Goal: Task Accomplishment & Management: Manage account settings

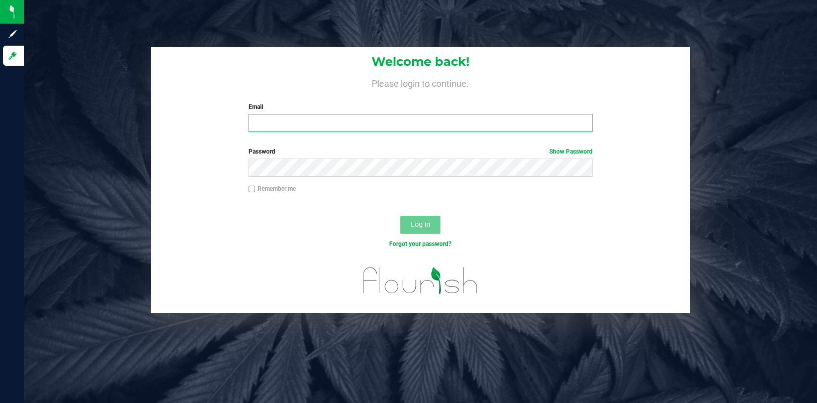
type input "[EMAIL_ADDRESS][DOMAIN_NAME]"
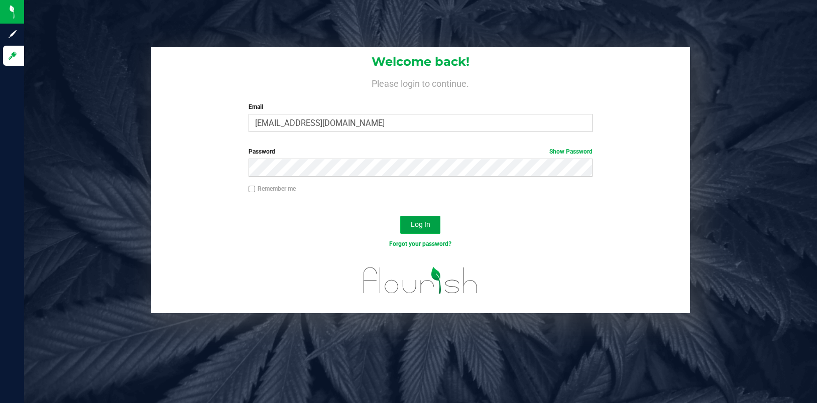
click at [414, 224] on span "Log In" at bounding box center [421, 224] width 20 height 8
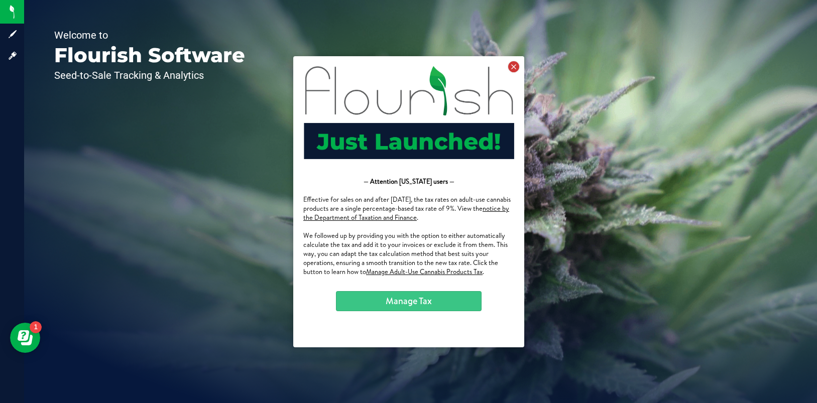
click at [511, 69] on icon at bounding box center [512, 66] width 11 height 11
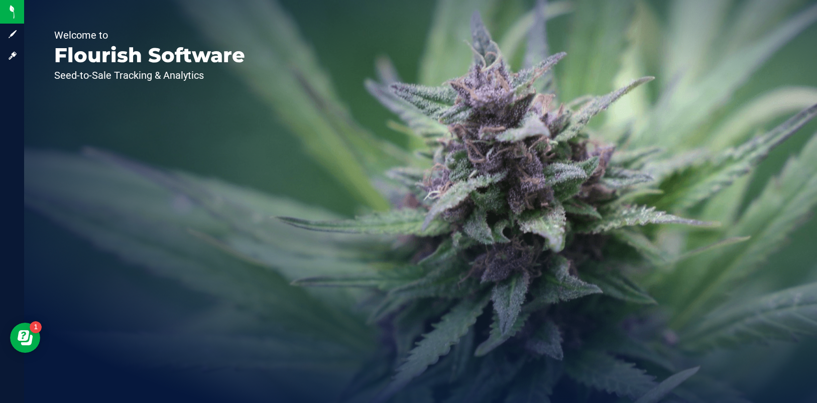
click at [126, 106] on div "Welcome to Flourish Software Seed-to-Sale Tracking & Analytics" at bounding box center [149, 201] width 251 height 403
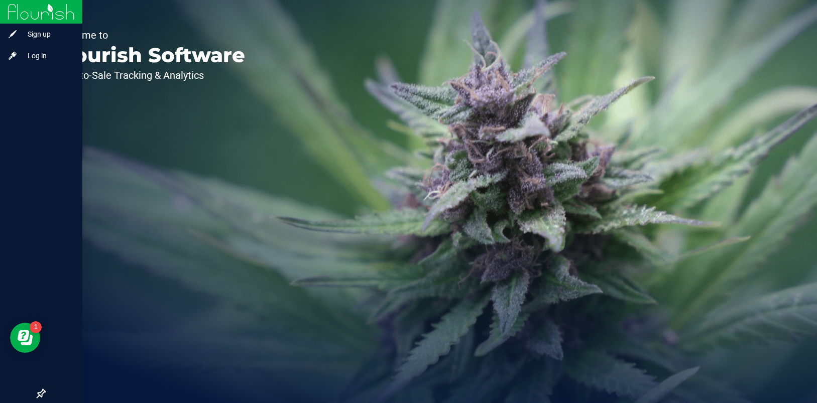
click at [9, 23] on img at bounding box center [41, 12] width 67 height 24
click at [41, 61] on span "Log in" at bounding box center [48, 56] width 60 height 12
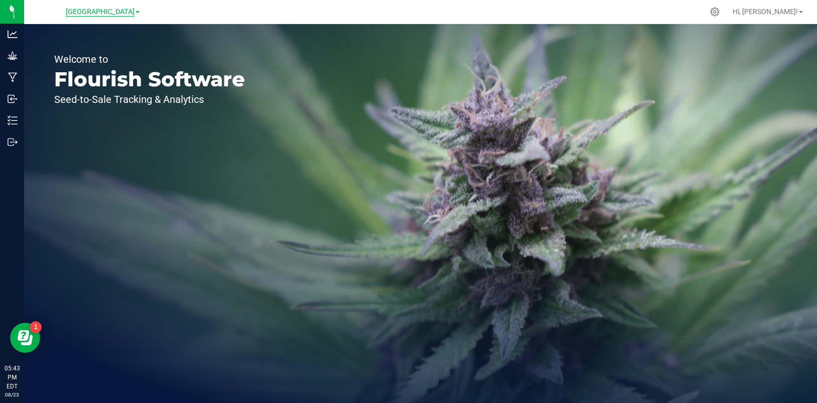
click at [133, 13] on span "[GEOGRAPHIC_DATA]" at bounding box center [100, 12] width 69 height 9
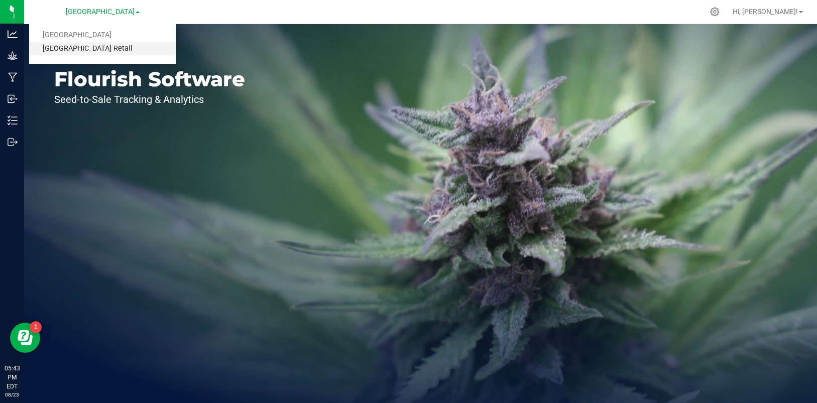
click at [95, 52] on link "[GEOGRAPHIC_DATA] Retail" at bounding box center [102, 49] width 147 height 14
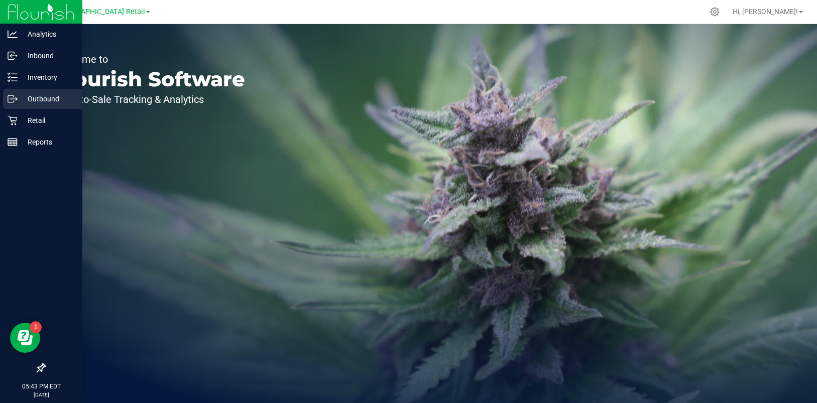
click at [34, 98] on p "Outbound" at bounding box center [48, 99] width 60 height 12
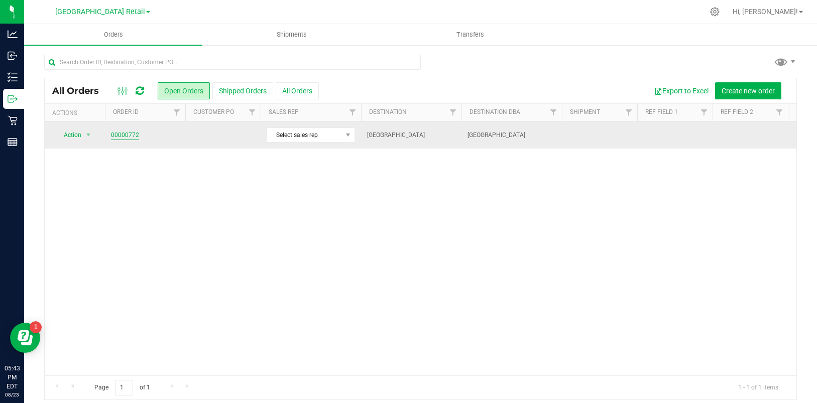
click at [117, 132] on link "00000772" at bounding box center [125, 135] width 28 height 10
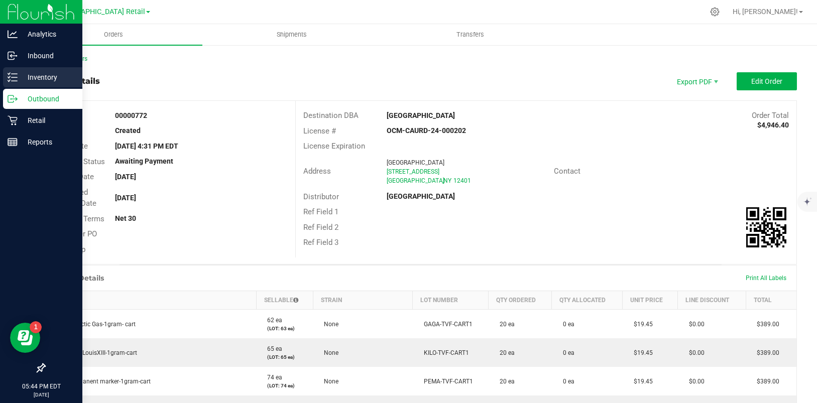
click at [14, 75] on icon at bounding box center [13, 77] width 10 height 10
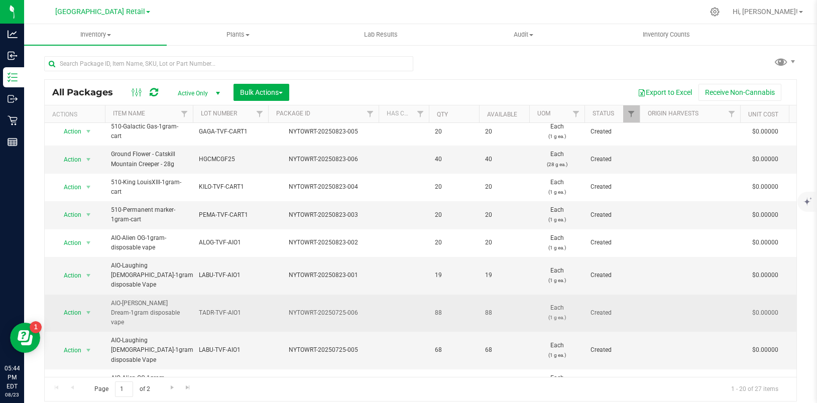
scroll to position [6, 0]
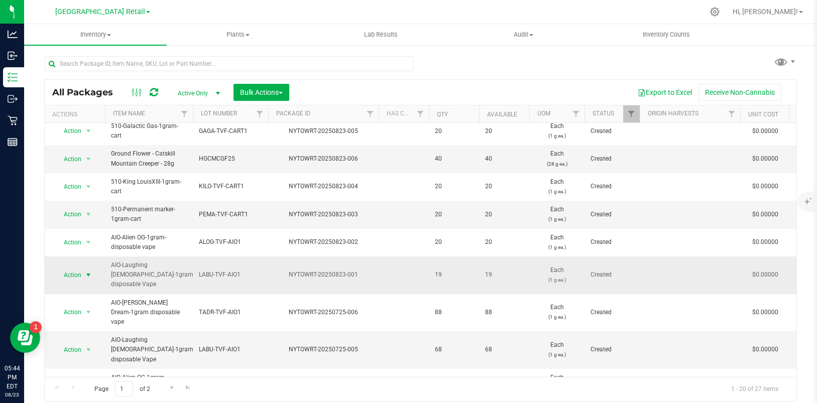
click at [83, 273] on span "select" at bounding box center [88, 275] width 13 height 14
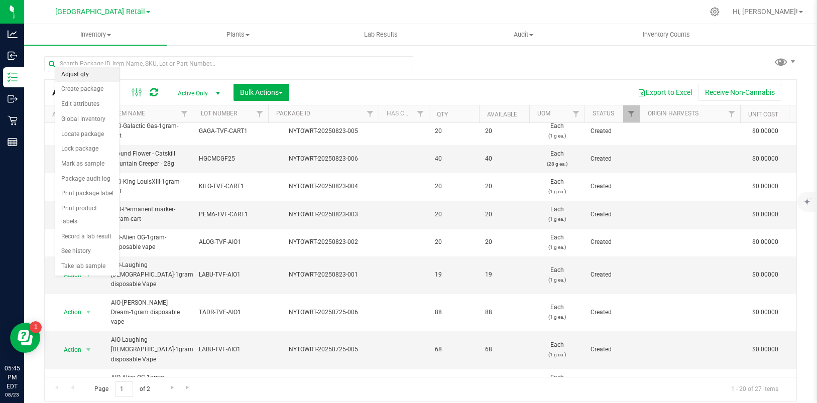
click at [73, 71] on li "Adjust qty" at bounding box center [87, 74] width 64 height 15
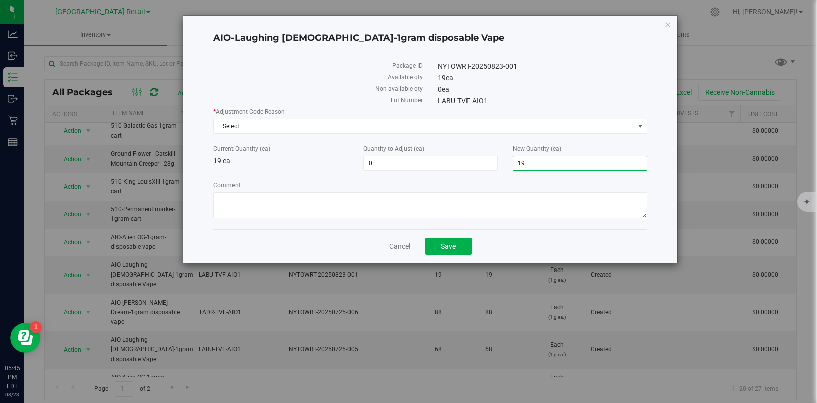
click at [532, 163] on span "19 19" at bounding box center [579, 163] width 135 height 15
type input "1"
type input "20"
type input "1"
type input "20"
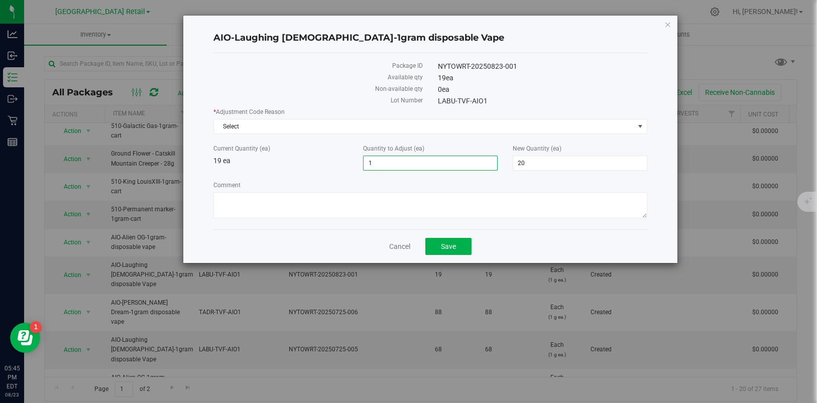
click at [377, 167] on span "1 1" at bounding box center [430, 163] width 135 height 15
type input "1"
click at [446, 243] on span "Save" at bounding box center [448, 246] width 15 height 8
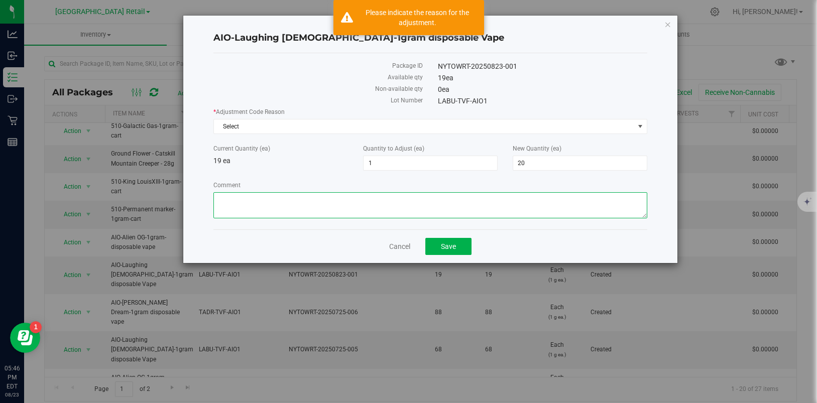
click at [625, 203] on textarea "Comment" at bounding box center [429, 205] width 433 height 26
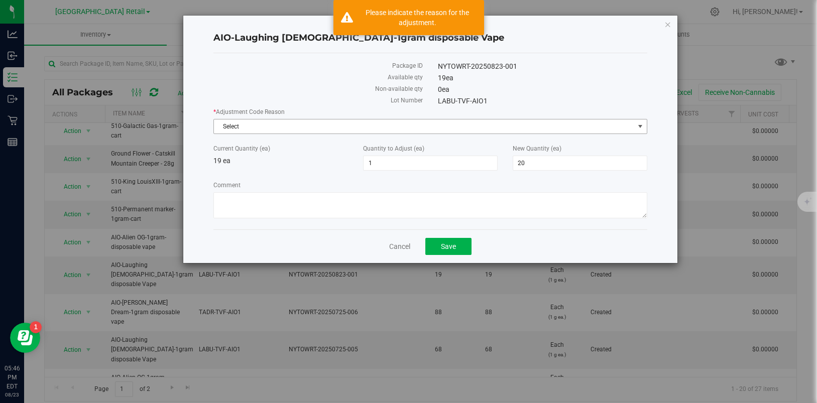
click at [638, 124] on span "select" at bounding box center [640, 126] width 8 height 8
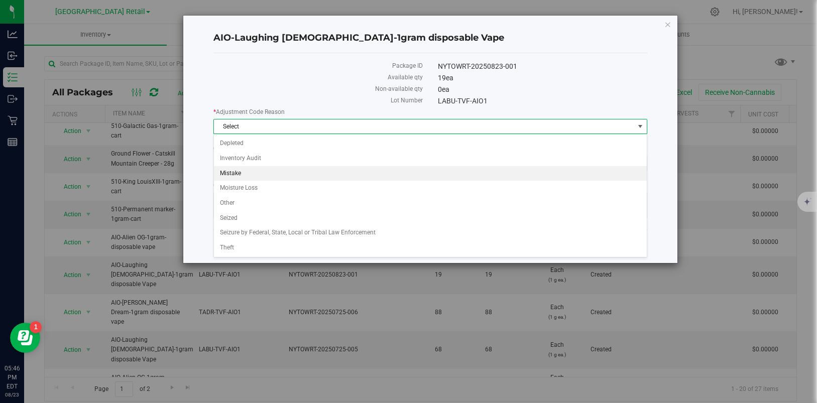
click at [237, 172] on li "Mistake" at bounding box center [430, 173] width 432 height 15
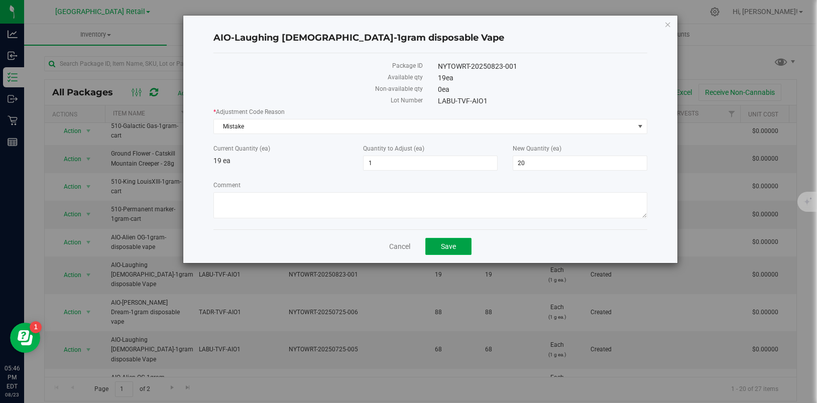
click at [446, 244] on span "Save" at bounding box center [448, 246] width 15 height 8
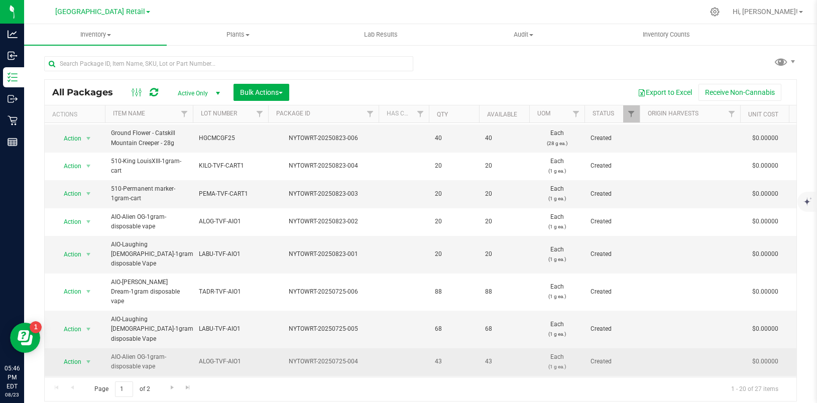
scroll to position [27, 0]
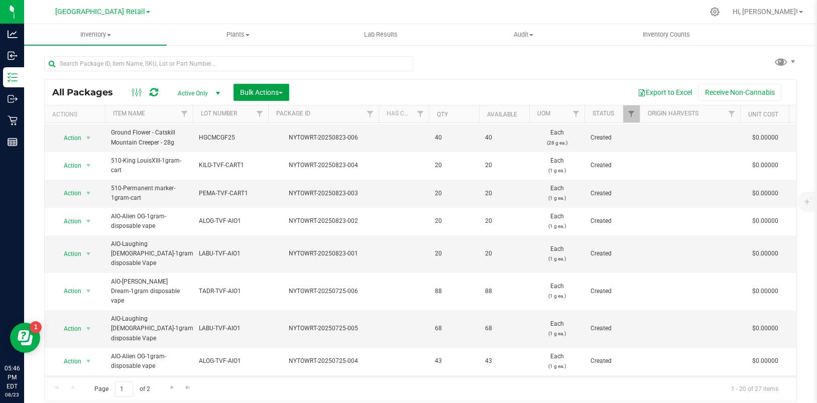
click at [285, 91] on button "Bulk Actions" at bounding box center [261, 92] width 56 height 17
click at [53, 137] on div "Action Action Adjust qty Create package Edit attributes Global inventory Locate…" at bounding box center [75, 138] width 48 height 14
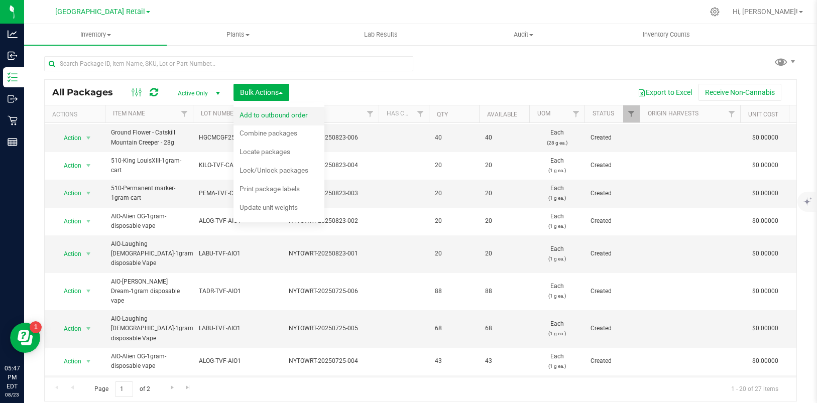
click at [247, 115] on span "Add to outbound order" at bounding box center [273, 115] width 68 height 8
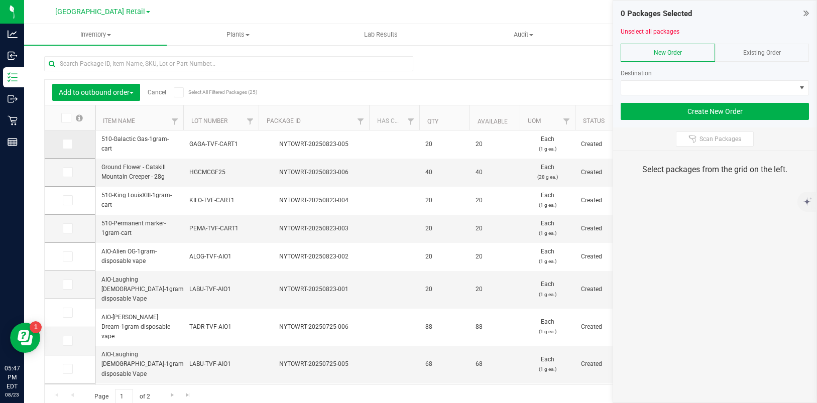
click at [65, 144] on icon at bounding box center [67, 144] width 7 height 0
click at [0, 0] on input "checkbox" at bounding box center [0, 0] width 0 height 0
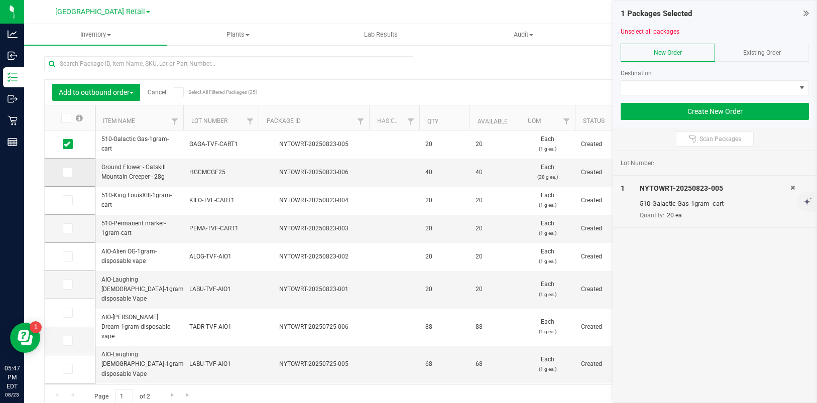
click at [67, 172] on icon at bounding box center [67, 172] width 7 height 0
click at [0, 0] on input "checkbox" at bounding box center [0, 0] width 0 height 0
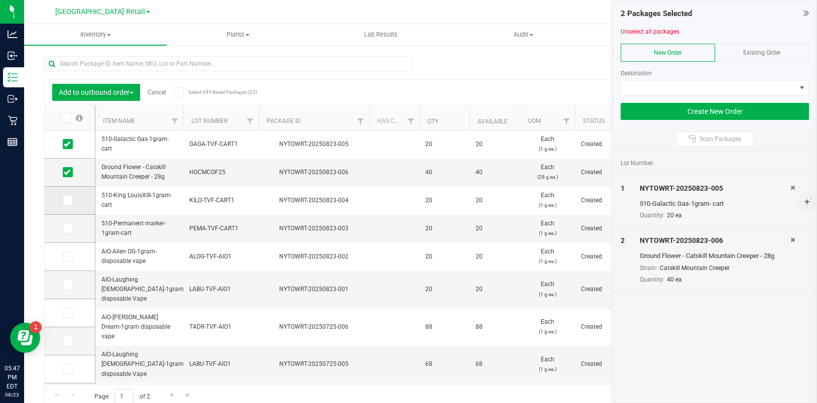
click at [65, 200] on icon at bounding box center [67, 200] width 7 height 0
click at [0, 0] on input "checkbox" at bounding box center [0, 0] width 0 height 0
click at [66, 228] on icon at bounding box center [67, 228] width 7 height 0
click at [0, 0] on input "checkbox" at bounding box center [0, 0] width 0 height 0
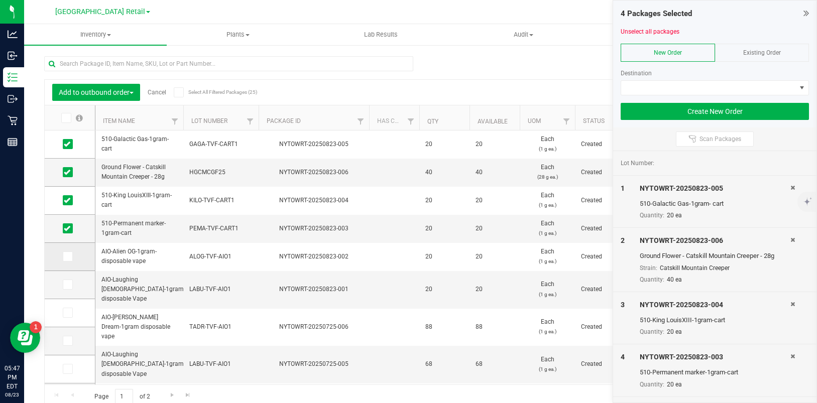
click at [65, 260] on span at bounding box center [68, 256] width 10 height 10
click at [0, 0] on input "checkbox" at bounding box center [0, 0] width 0 height 0
click at [66, 285] on icon at bounding box center [67, 285] width 7 height 0
click at [0, 0] on input "checkbox" at bounding box center [0, 0] width 0 height 0
click at [802, 88] on span at bounding box center [801, 88] width 8 height 8
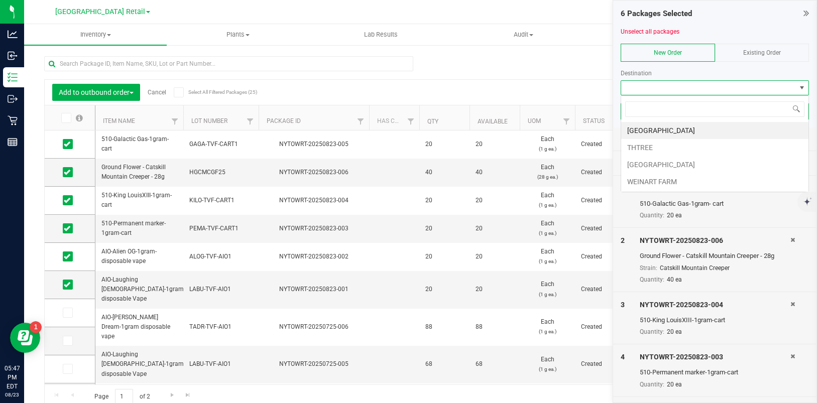
scroll to position [15, 188]
click at [705, 130] on li "[GEOGRAPHIC_DATA]" at bounding box center [714, 130] width 187 height 17
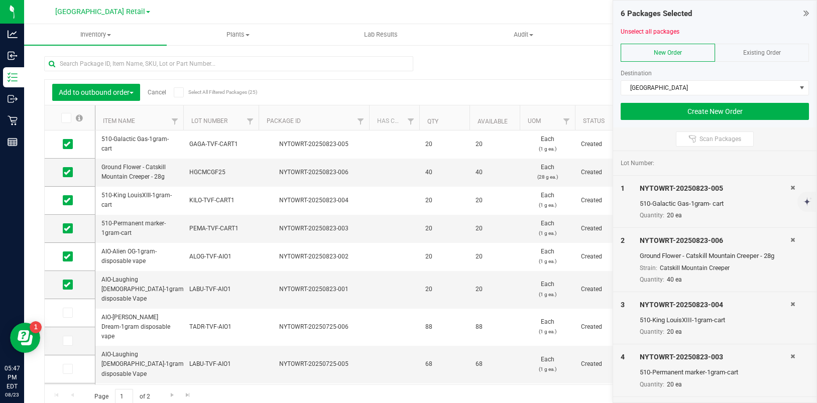
click at [751, 49] on span "Existing Order" at bounding box center [762, 52] width 38 height 7
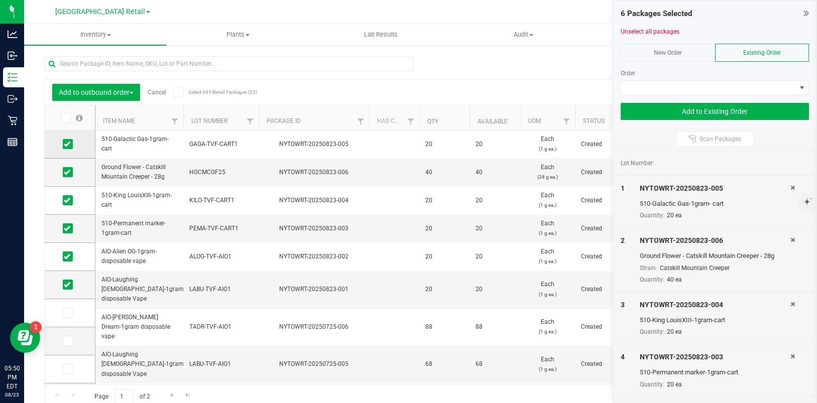
drag, startPoint x: 71, startPoint y: 142, endPoint x: 71, endPoint y: 156, distance: 13.6
click at [71, 143] on span at bounding box center [68, 144] width 10 height 10
click at [0, 0] on input "checkbox" at bounding box center [0, 0] width 0 height 0
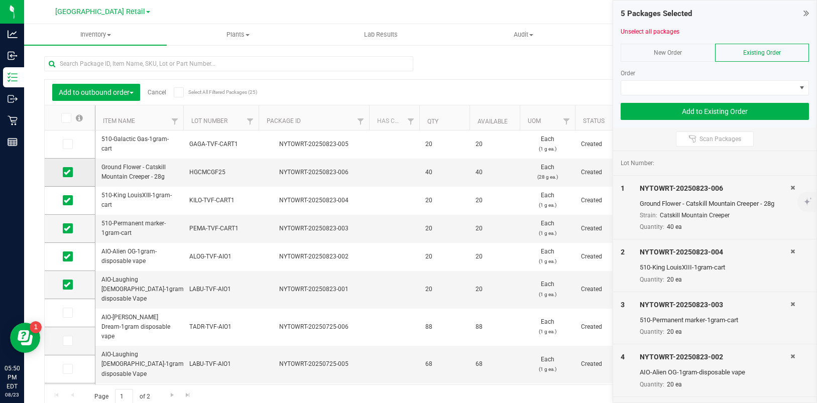
click at [70, 177] on span at bounding box center [68, 172] width 10 height 10
click at [0, 0] on input "checkbox" at bounding box center [0, 0] width 0 height 0
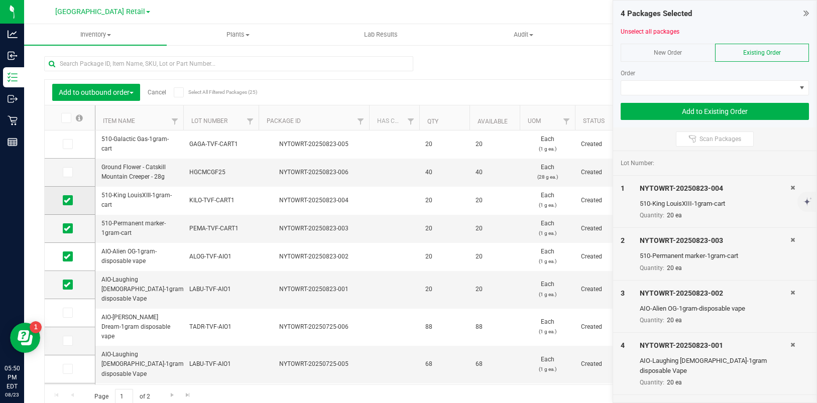
click at [65, 200] on icon at bounding box center [67, 200] width 7 height 0
click at [0, 0] on input "checkbox" at bounding box center [0, 0] width 0 height 0
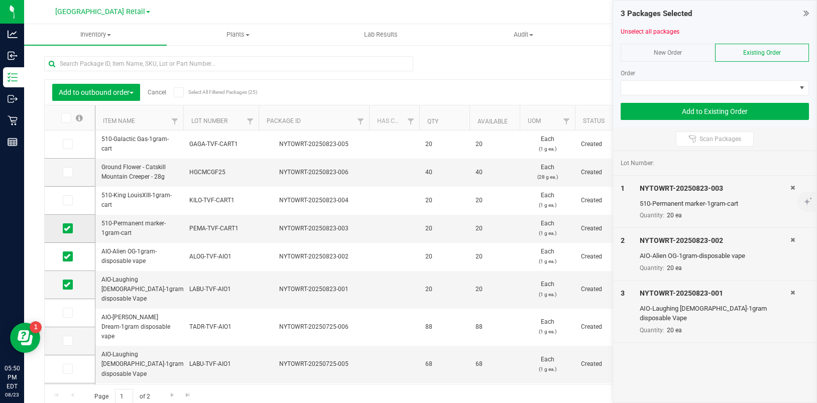
click at [63, 225] on span at bounding box center [68, 228] width 10 height 10
click at [0, 0] on input "checkbox" at bounding box center [0, 0] width 0 height 0
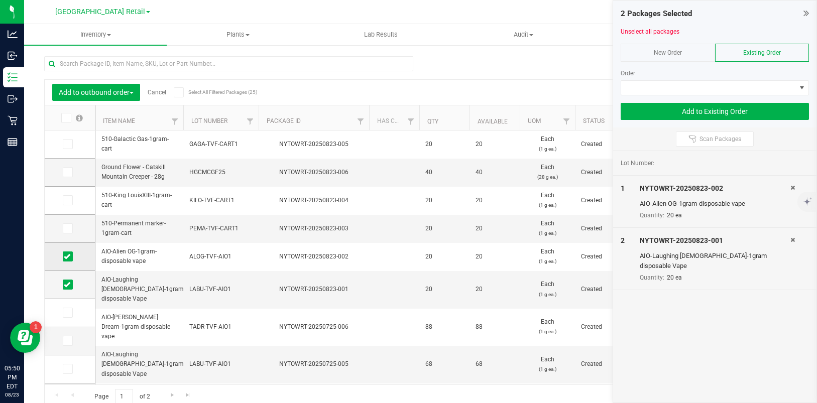
click at [63, 254] on span at bounding box center [68, 256] width 10 height 10
click at [0, 0] on input "checkbox" at bounding box center [0, 0] width 0 height 0
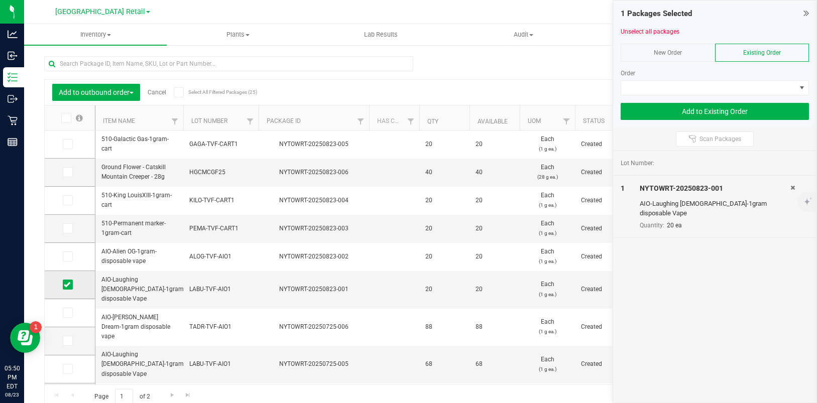
drag, startPoint x: 66, startPoint y: 281, endPoint x: 66, endPoint y: 274, distance: 6.5
click at [66, 285] on icon at bounding box center [67, 285] width 7 height 0
click at [0, 0] on input "checkbox" at bounding box center [0, 0] width 0 height 0
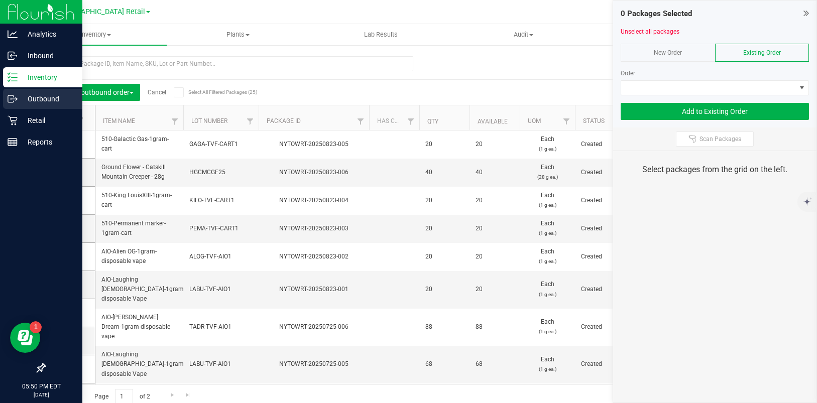
click at [34, 96] on p "Outbound" at bounding box center [48, 99] width 60 height 12
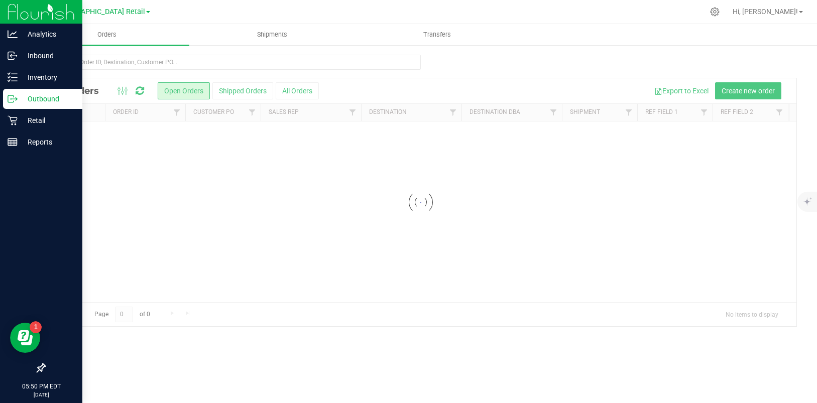
click at [34, 95] on p "Outbound" at bounding box center [48, 99] width 60 height 12
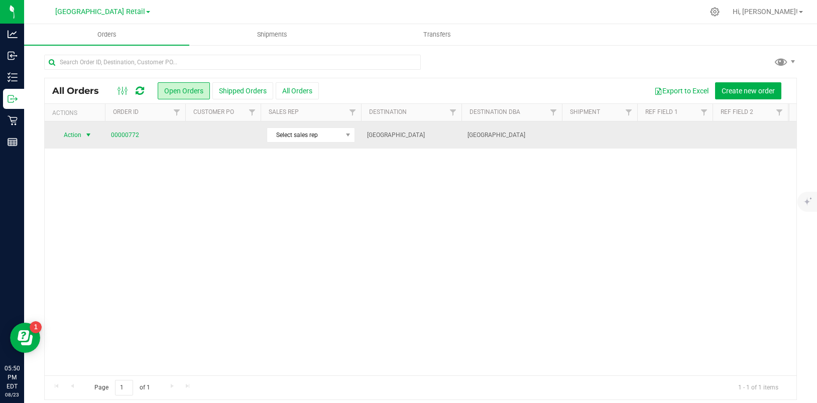
click at [85, 133] on span "select" at bounding box center [88, 135] width 8 height 8
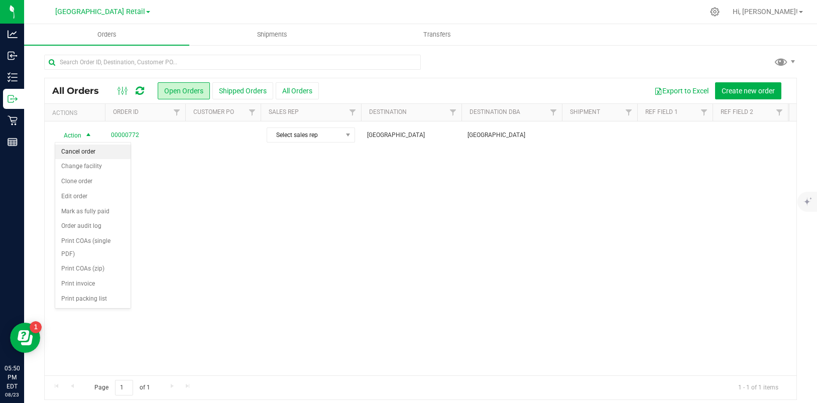
click at [80, 152] on li "Cancel order" at bounding box center [92, 152] width 75 height 15
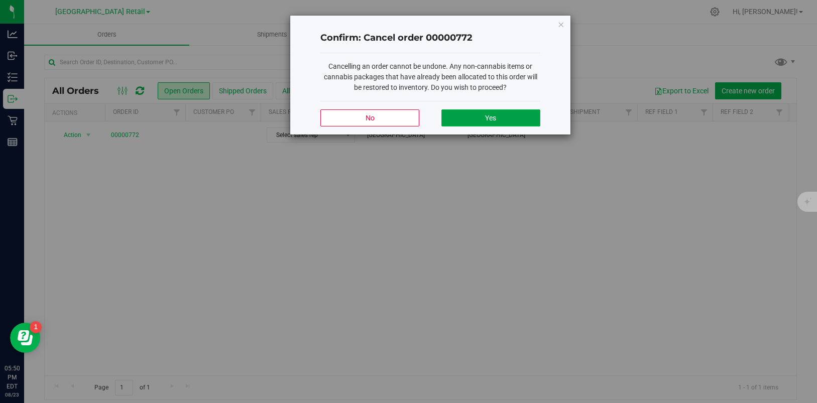
click at [486, 115] on span "Yes" at bounding box center [490, 118] width 11 height 8
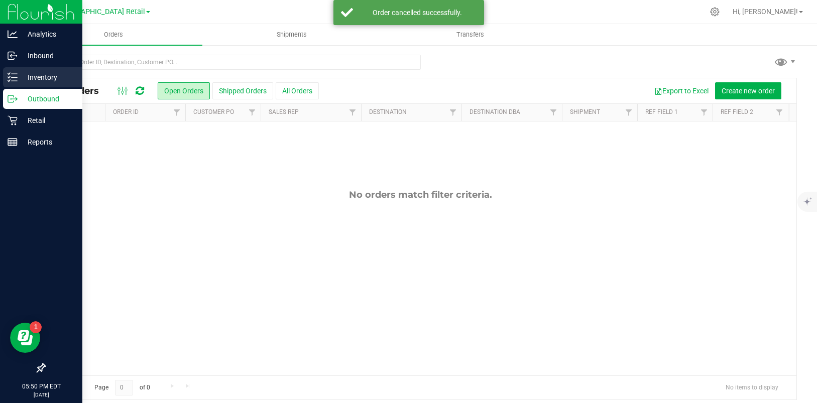
click at [39, 78] on p "Inventory" at bounding box center [48, 77] width 60 height 12
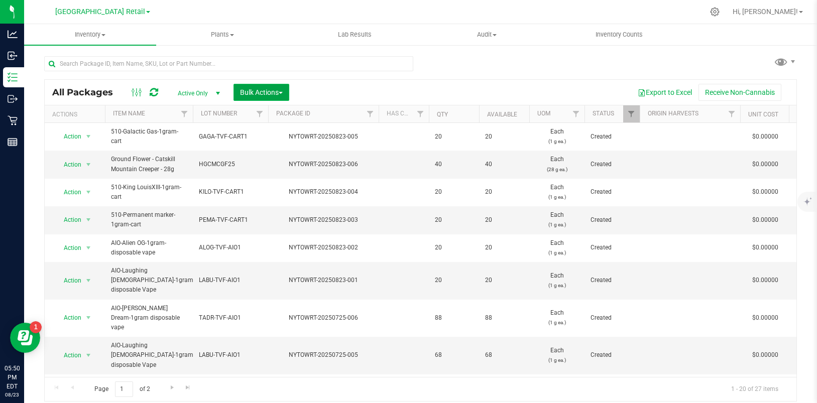
click at [285, 93] on button "Bulk Actions" at bounding box center [261, 92] width 56 height 17
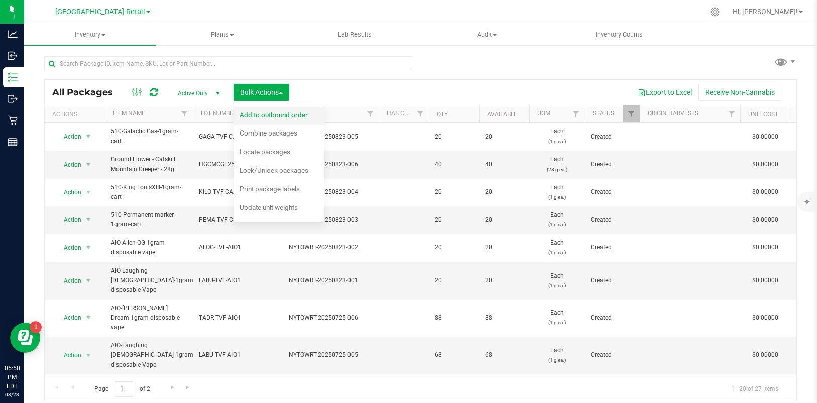
click at [265, 116] on span "Add to outbound order" at bounding box center [273, 115] width 68 height 8
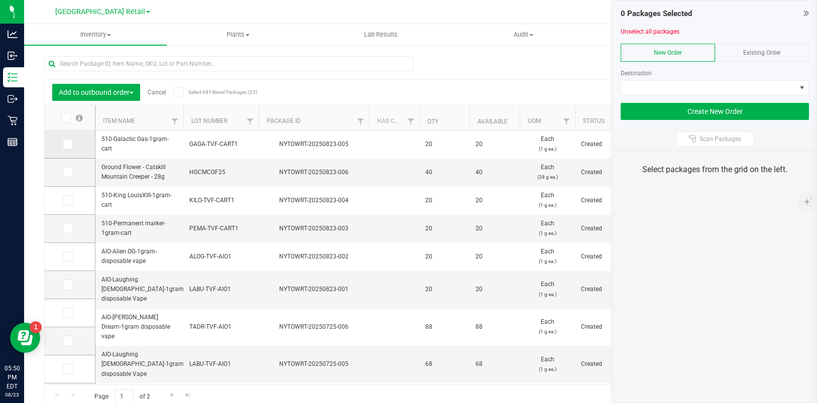
click at [69, 144] on icon at bounding box center [67, 144] width 7 height 0
click at [0, 0] on input "checkbox" at bounding box center [0, 0] width 0 height 0
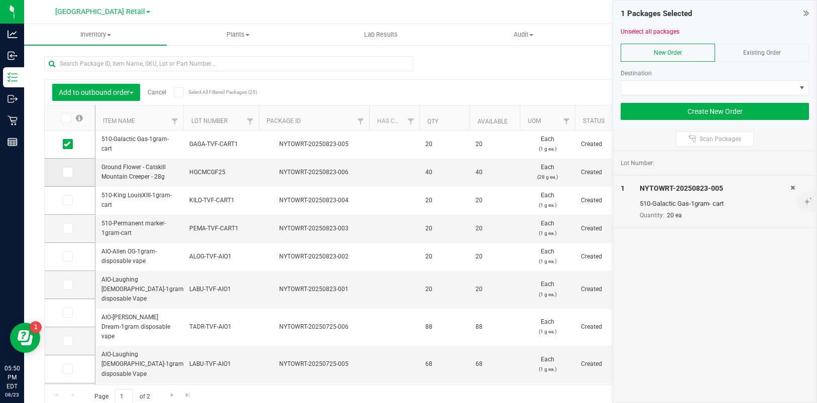
click at [70, 172] on icon at bounding box center [67, 172] width 7 height 0
click at [0, 0] on input "checkbox" at bounding box center [0, 0] width 0 height 0
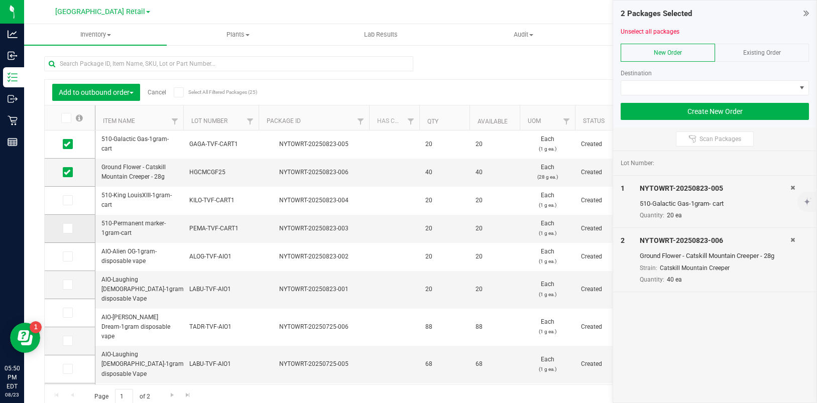
drag, startPoint x: 65, startPoint y: 198, endPoint x: 62, endPoint y: 223, distance: 24.8
click at [65, 200] on icon at bounding box center [67, 200] width 7 height 0
click at [0, 0] on input "checkbox" at bounding box center [0, 0] width 0 height 0
click at [64, 228] on icon at bounding box center [67, 228] width 7 height 0
click at [0, 0] on input "checkbox" at bounding box center [0, 0] width 0 height 0
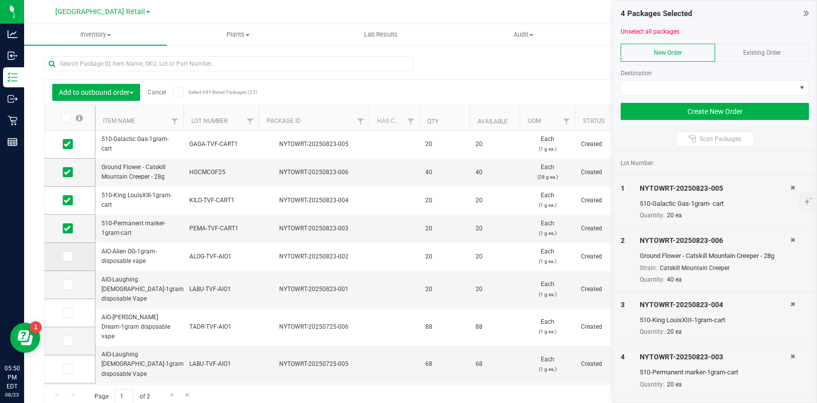
click at [63, 256] on label at bounding box center [70, 256] width 15 height 10
click at [0, 0] on input "checkbox" at bounding box center [0, 0] width 0 height 0
click at [64, 280] on span at bounding box center [68, 285] width 10 height 10
click at [0, 0] on input "checkbox" at bounding box center [0, 0] width 0 height 0
click at [697, 55] on div "New Order" at bounding box center [667, 53] width 94 height 18
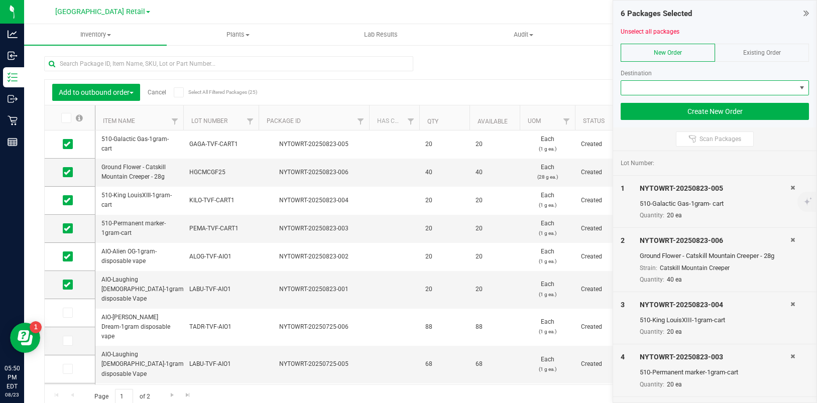
click at [800, 89] on span at bounding box center [801, 88] width 8 height 8
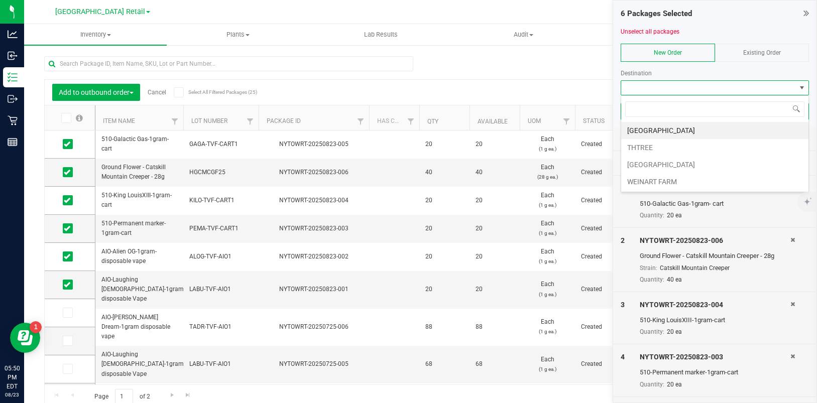
scroll to position [15, 188]
click at [701, 127] on li "[GEOGRAPHIC_DATA]" at bounding box center [714, 130] width 187 height 17
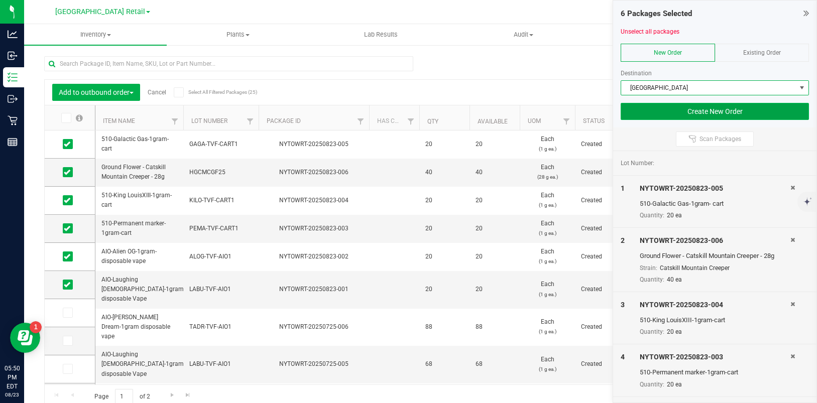
click at [718, 107] on button "Create New Order" at bounding box center [714, 111] width 188 height 17
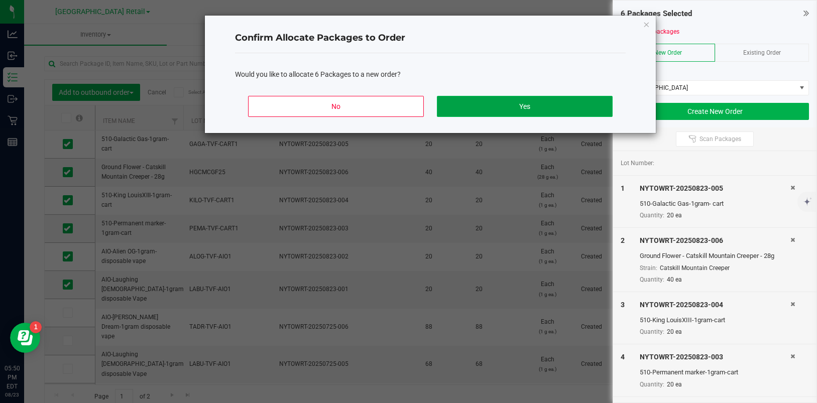
click at [488, 103] on button "Yes" at bounding box center [525, 106] width 176 height 21
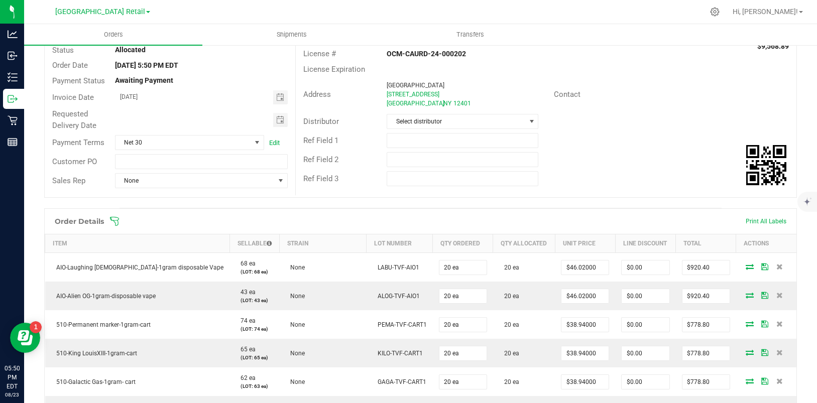
scroll to position [80, 0]
click at [527, 121] on span at bounding box center [531, 122] width 8 height 8
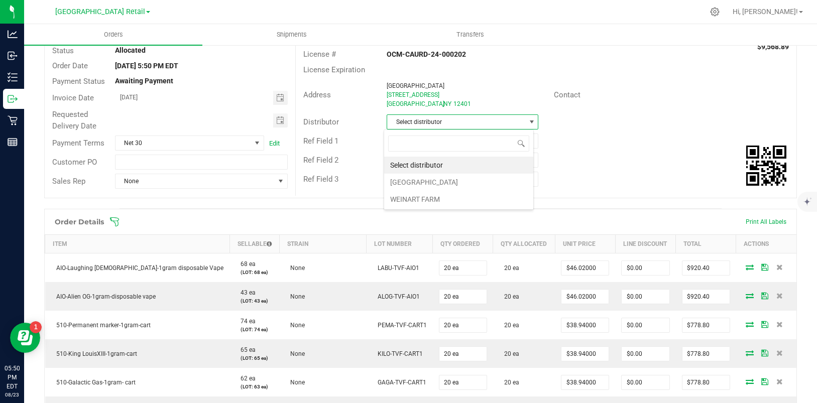
scroll to position [15, 150]
click at [457, 182] on li "[GEOGRAPHIC_DATA]" at bounding box center [458, 182] width 149 height 17
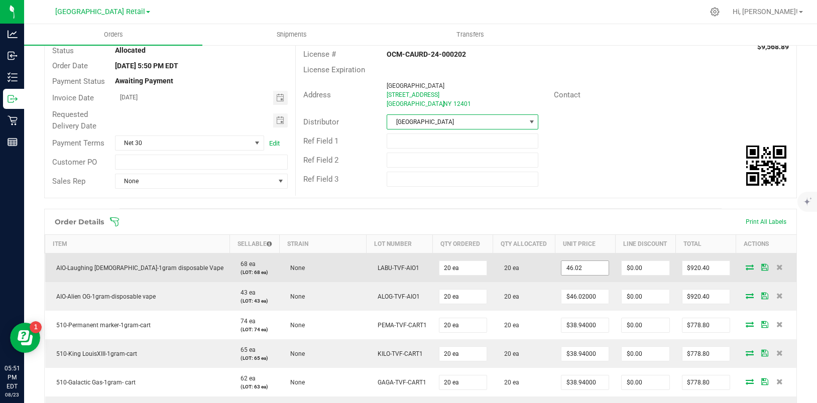
click at [582, 267] on input "46.02" at bounding box center [584, 268] width 47 height 14
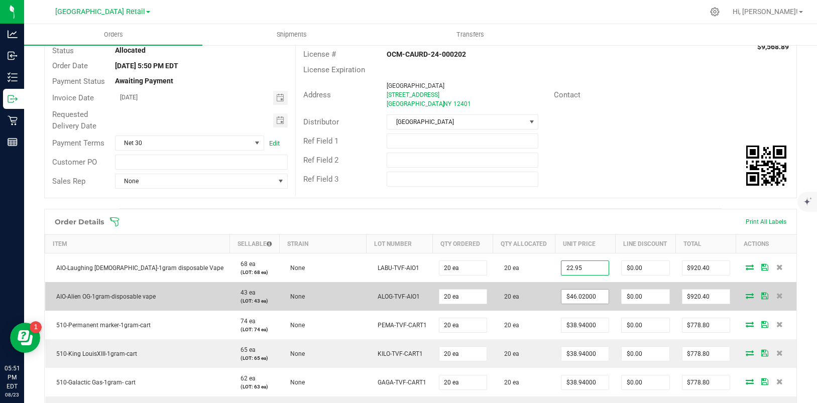
type input "$22.95000"
type input "$459.00"
type input "46.02"
click at [579, 299] on input "46.02" at bounding box center [584, 297] width 47 height 14
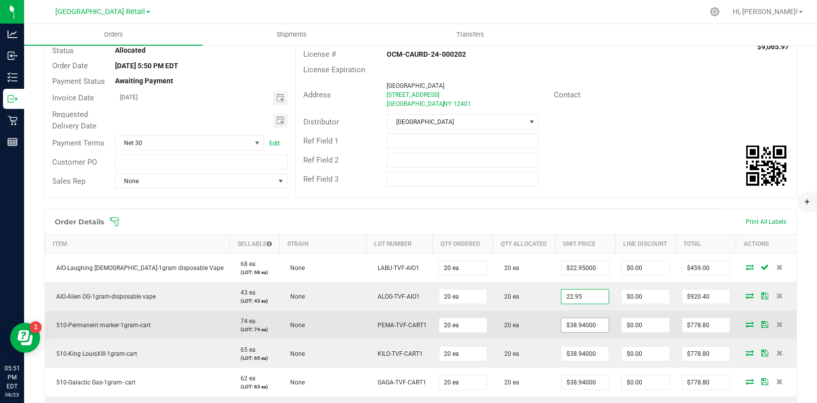
type input "$22.95000"
type input "$459.00"
type input "38.94"
click at [579, 327] on input "38.94" at bounding box center [584, 325] width 47 height 14
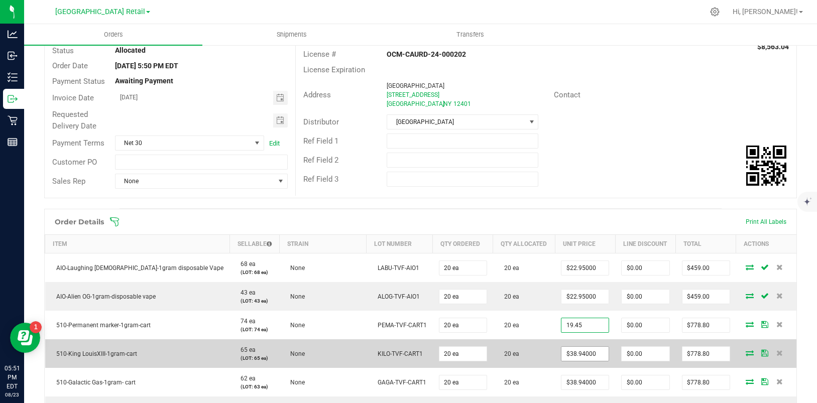
type input "$19.45000"
type input "$389.00"
type input "38.94"
click at [579, 355] on input "38.94" at bounding box center [584, 354] width 47 height 14
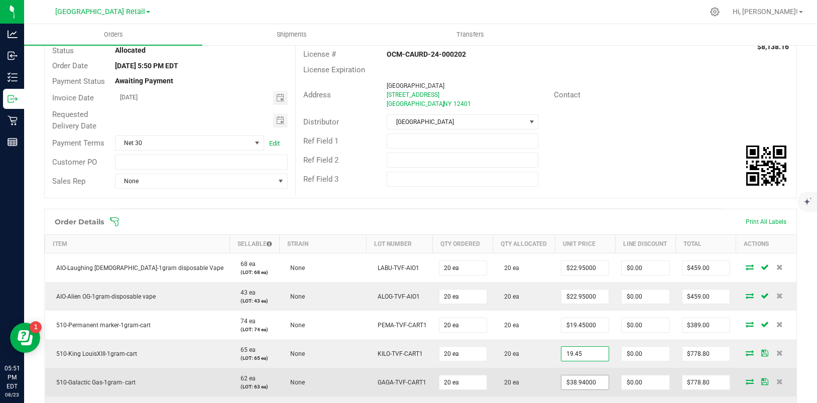
type input "$19.45000"
type input "$389.00"
type input "38.94"
click at [577, 380] on input "38.94" at bounding box center [584, 382] width 47 height 14
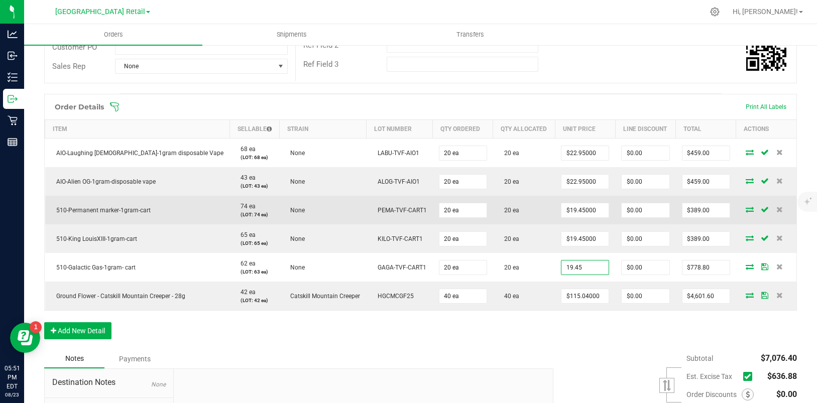
scroll to position [197, 0]
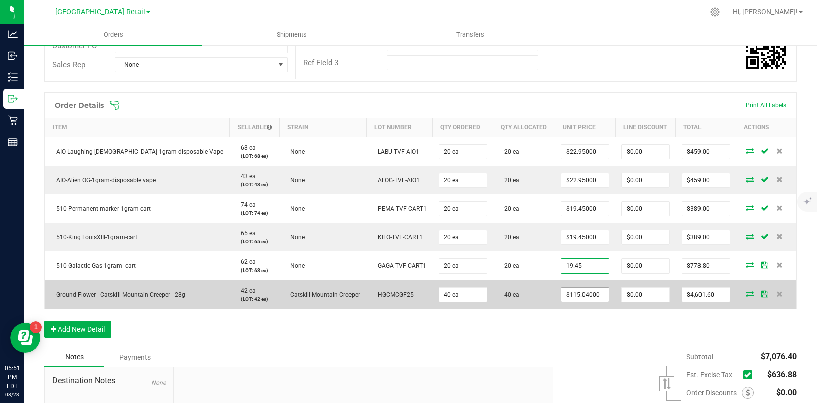
type input "$19.45000"
type input "$389.00"
type input "115.04"
click at [587, 292] on input "115.04" at bounding box center [584, 295] width 47 height 14
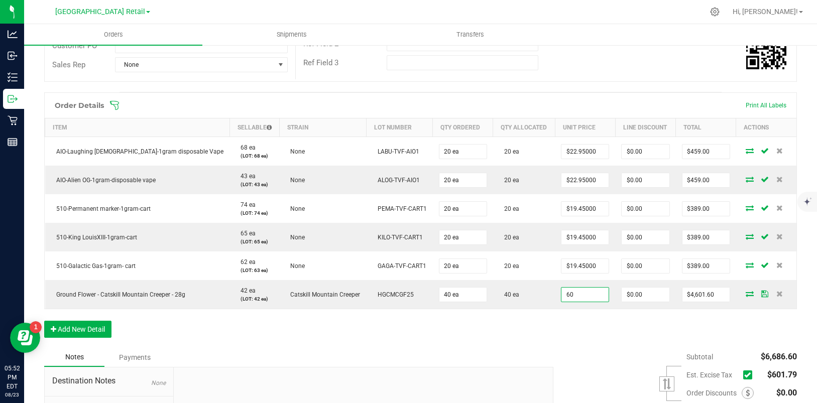
type input "$60.00000"
type input "$2,400.00"
click at [605, 331] on div "Order Details Print All Labels Item Sellable Strain Lot Number Qty Ordered Qty …" at bounding box center [420, 219] width 752 height 255
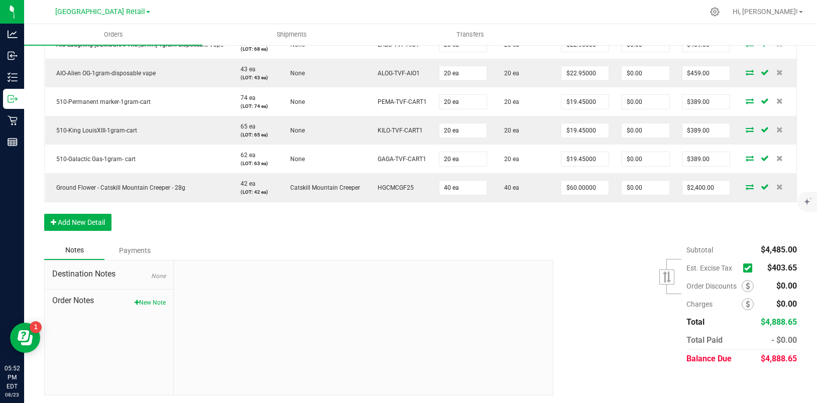
scroll to position [306, 0]
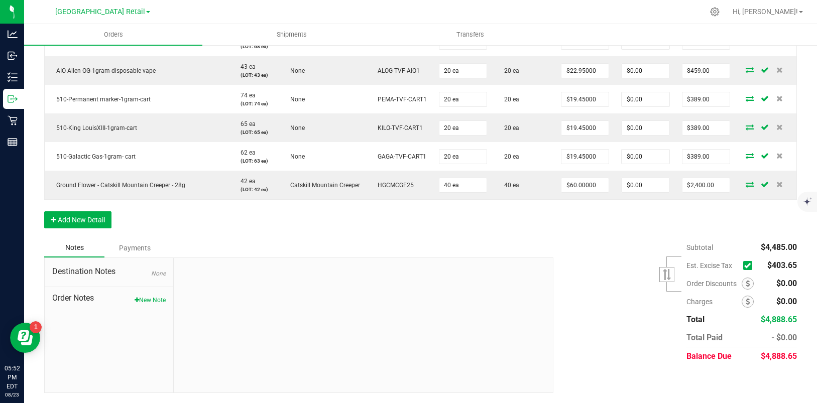
click at [744, 265] on icon at bounding box center [747, 265] width 7 height 0
click at [0, 0] on input "checkbox" at bounding box center [0, 0] width 0 height 0
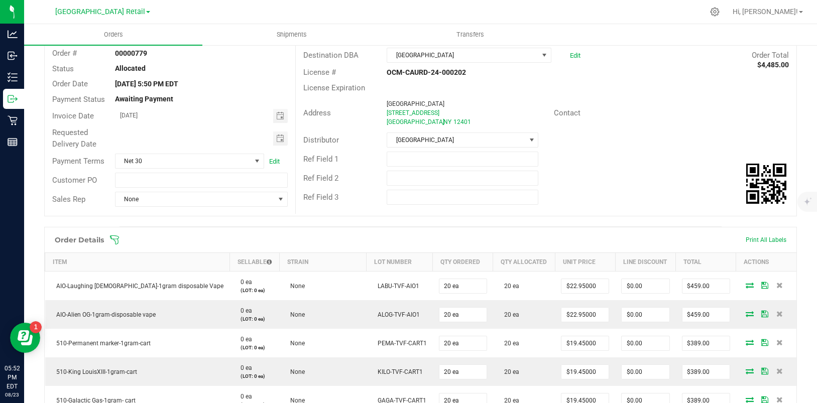
scroll to position [0, 0]
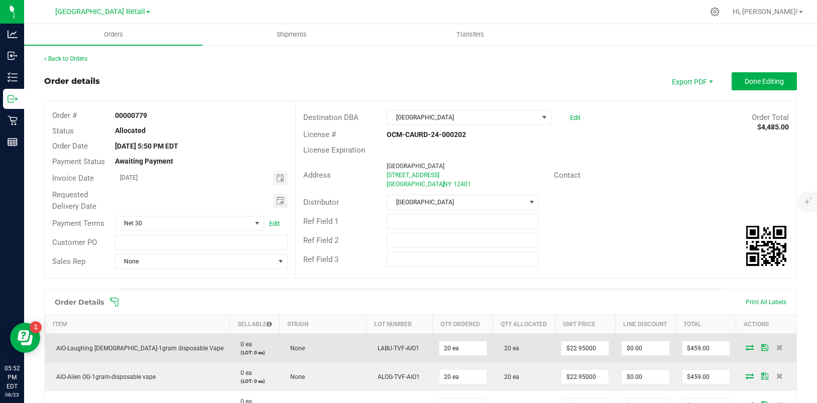
click at [736, 351] on td at bounding box center [766, 348] width 60 height 29
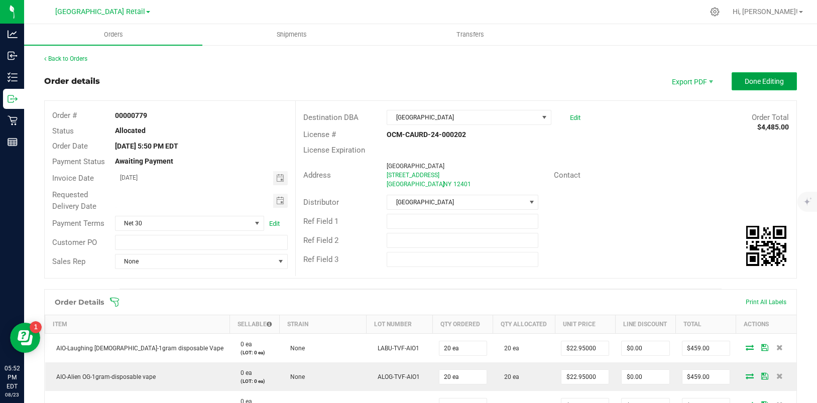
click at [771, 84] on span "Done Editing" at bounding box center [763, 81] width 39 height 8
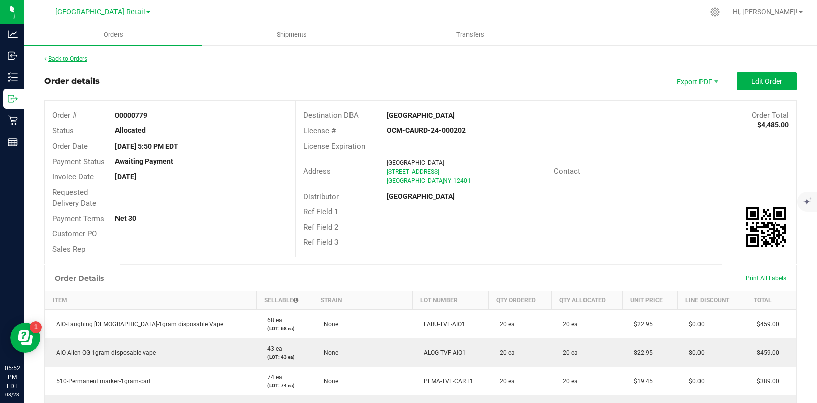
click at [71, 60] on link "Back to Orders" at bounding box center [65, 58] width 43 height 7
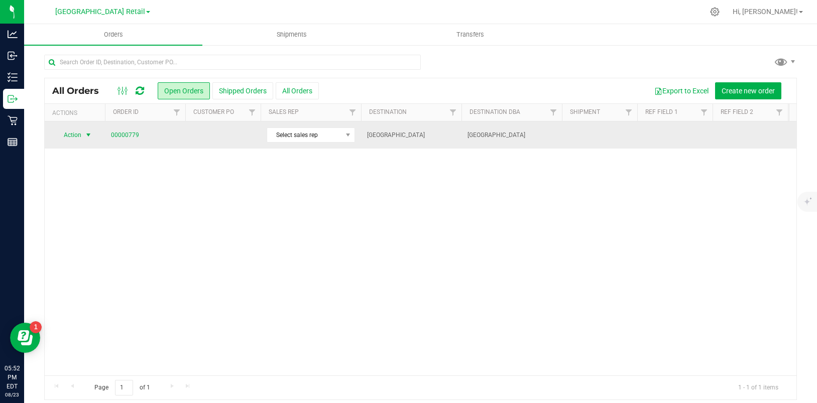
click at [84, 135] on span "select" at bounding box center [88, 135] width 8 height 8
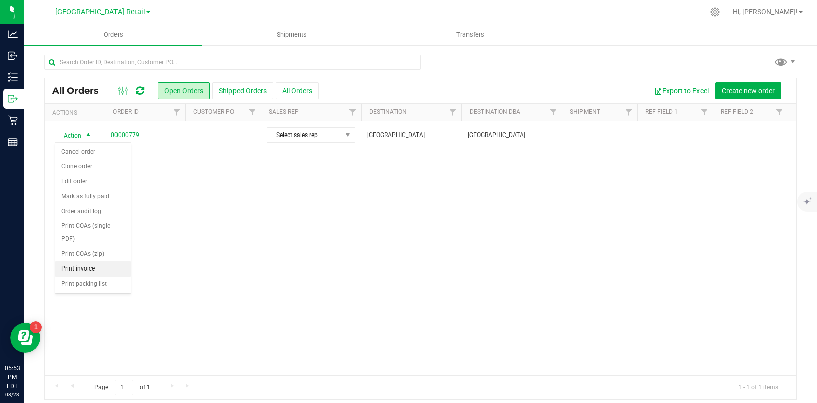
click at [91, 267] on li "Print invoice" at bounding box center [92, 268] width 75 height 15
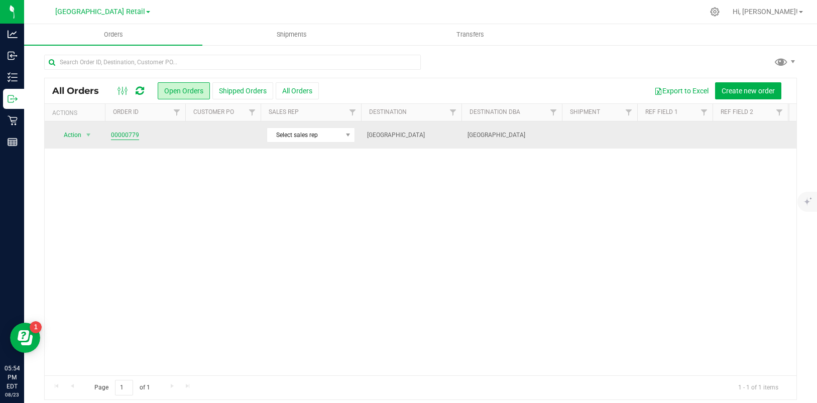
click at [111, 135] on link "00000779" at bounding box center [125, 135] width 28 height 10
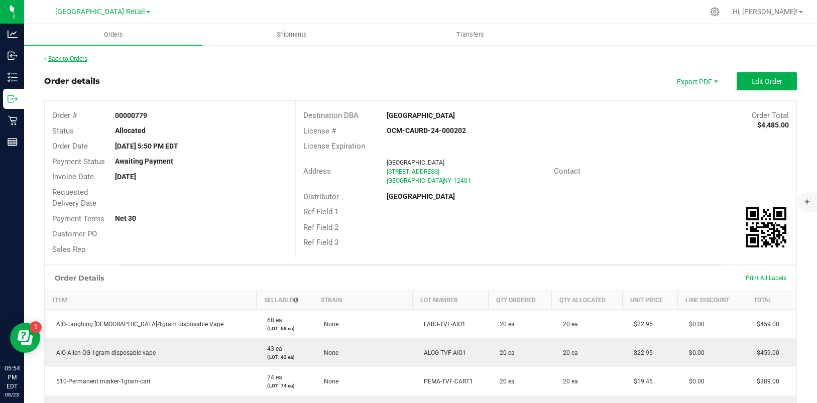
click at [71, 55] on link "Back to Orders" at bounding box center [65, 58] width 43 height 7
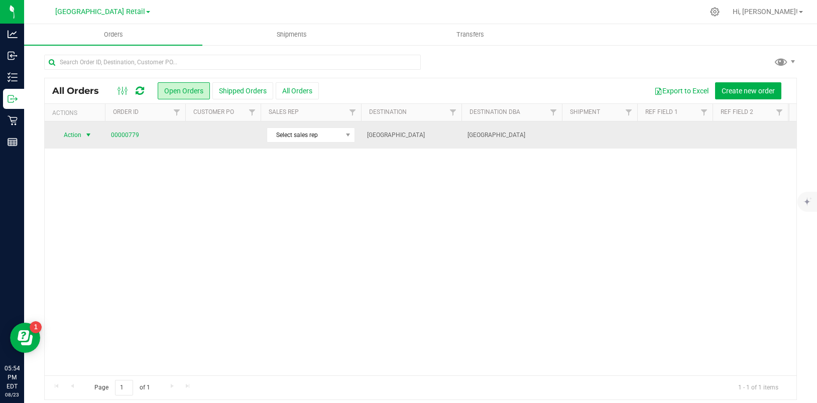
click at [89, 135] on span "select" at bounding box center [88, 135] width 8 height 8
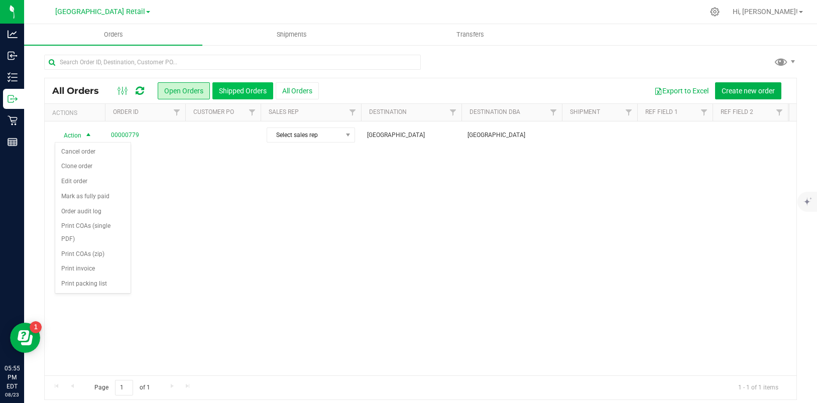
click at [236, 90] on button "Shipped Orders" at bounding box center [242, 90] width 61 height 17
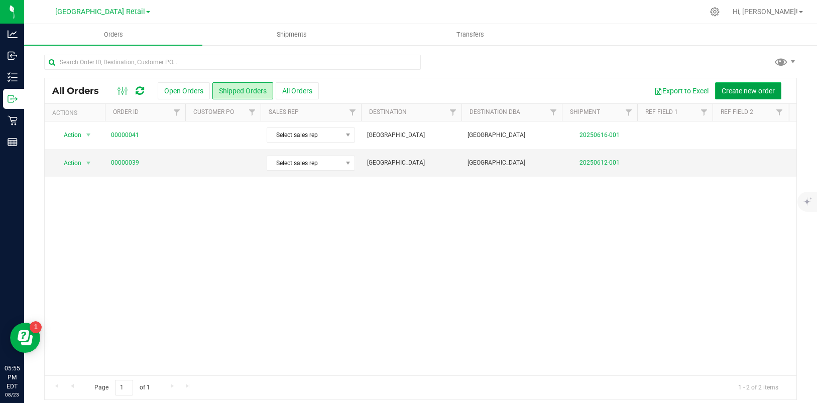
click at [720, 84] on button "Create new order" at bounding box center [748, 90] width 66 height 17
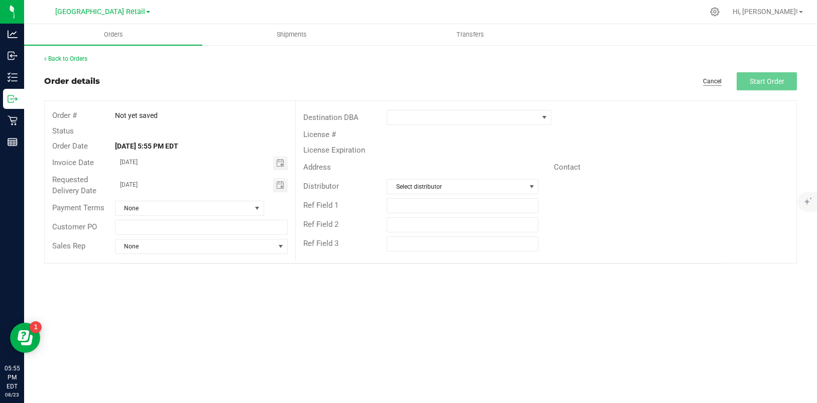
click at [714, 81] on link "Cancel" at bounding box center [712, 81] width 19 height 9
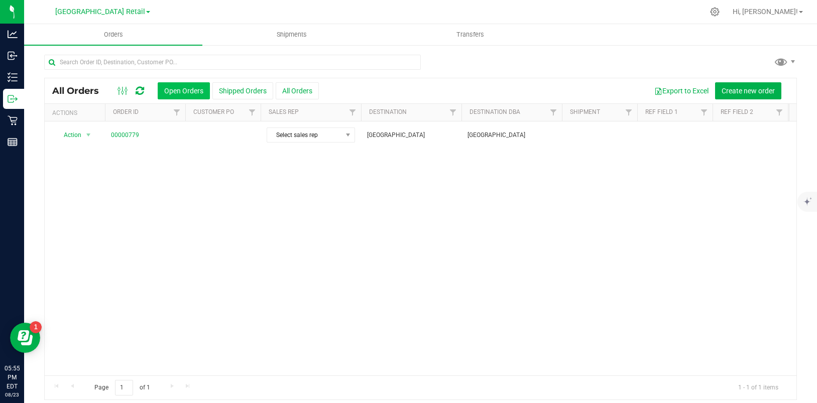
click at [183, 90] on button "Open Orders" at bounding box center [184, 90] width 52 height 17
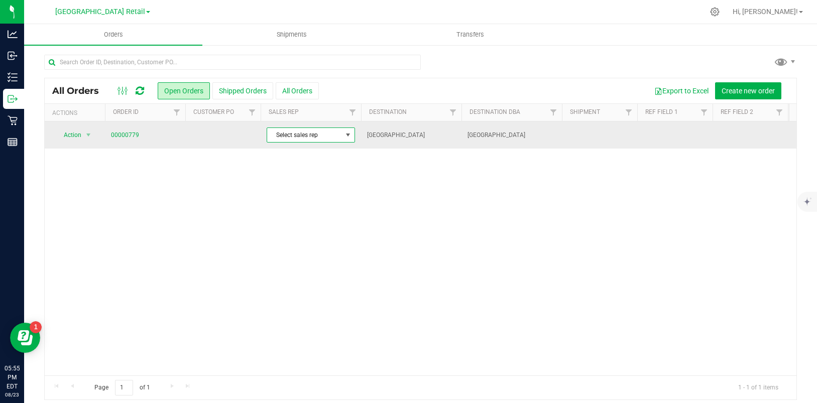
click at [347, 136] on span at bounding box center [348, 135] width 8 height 8
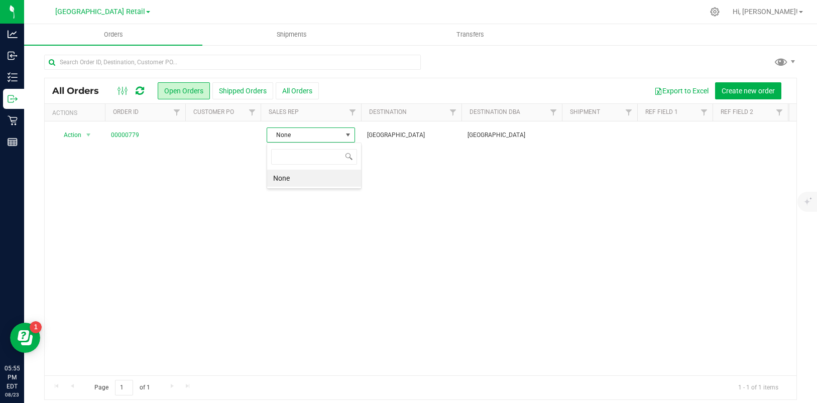
click at [317, 185] on li "None" at bounding box center [314, 178] width 94 height 17
click at [293, 30] on span "Shipments" at bounding box center [291, 34] width 57 height 9
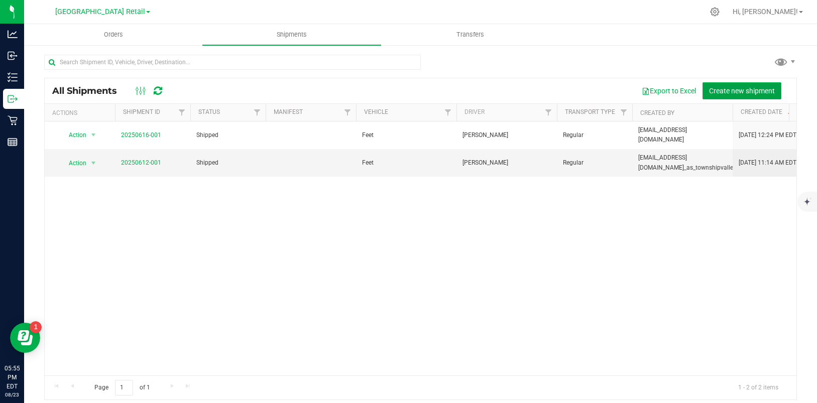
click at [731, 90] on span "Create new shipment" at bounding box center [742, 91] width 66 height 8
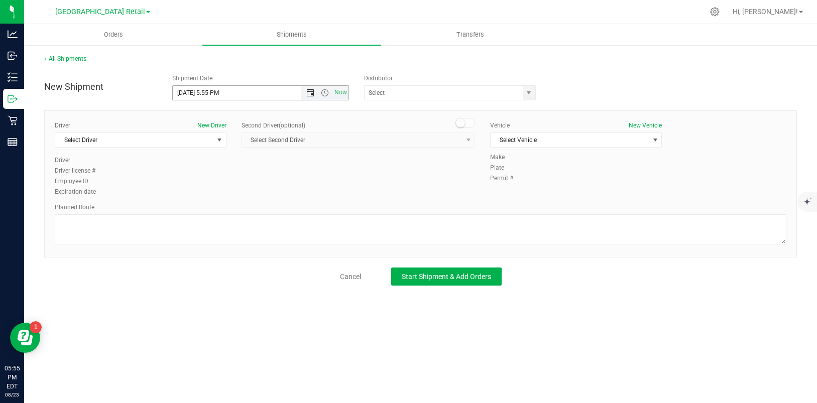
click at [311, 91] on span "Open the date view" at bounding box center [310, 93] width 8 height 8
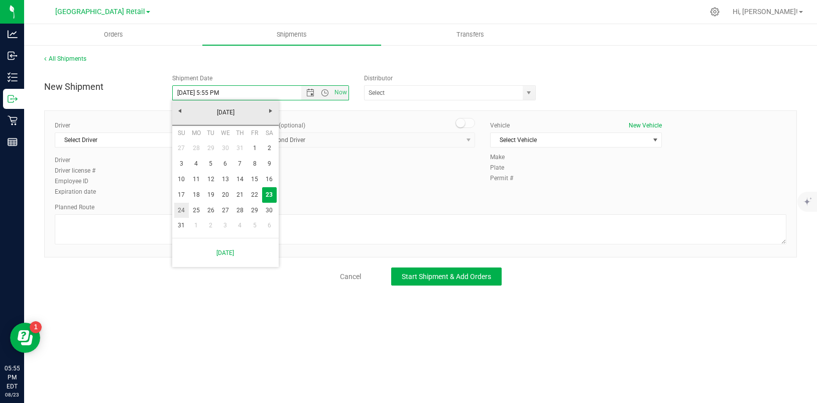
click at [182, 207] on link "24" at bounding box center [181, 211] width 15 height 16
type input "[DATE] 5:55 PM"
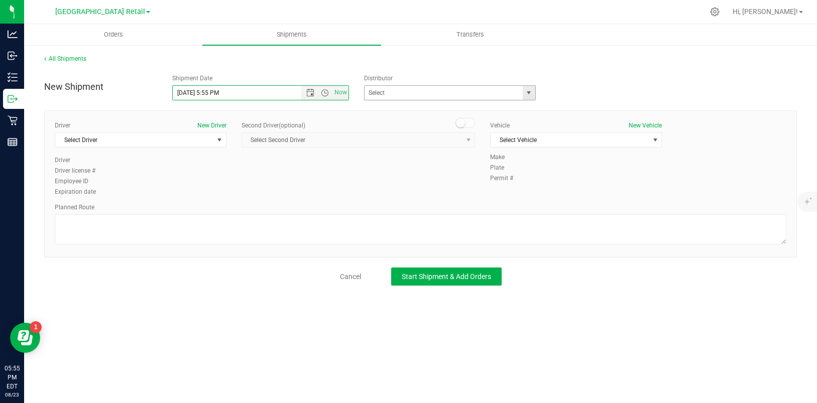
click at [526, 95] on span "select" at bounding box center [528, 93] width 8 height 8
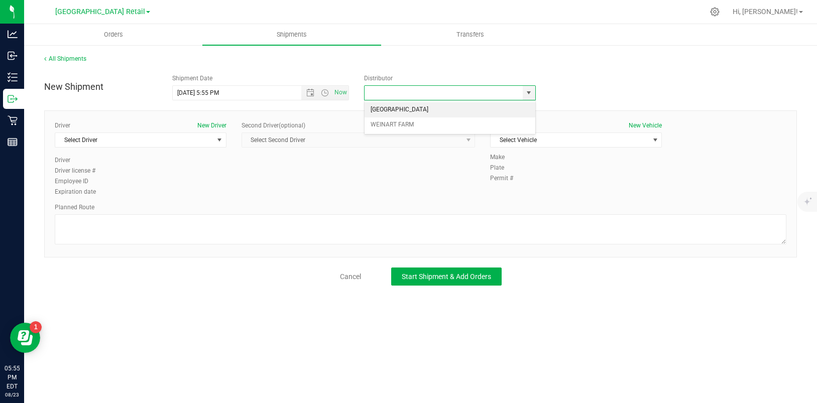
click at [408, 109] on li "[GEOGRAPHIC_DATA]" at bounding box center [449, 109] width 171 height 15
type input "[GEOGRAPHIC_DATA]"
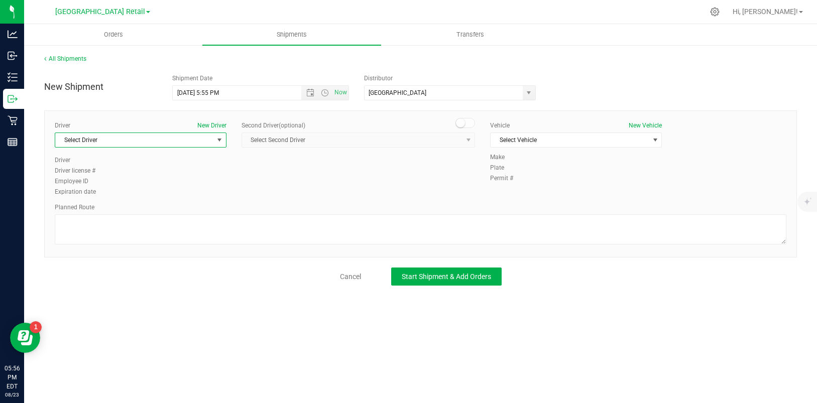
click at [218, 139] on span "select" at bounding box center [219, 140] width 8 height 8
click at [98, 178] on span "[PERSON_NAME]" at bounding box center [84, 182] width 46 height 13
click at [656, 141] on span "select" at bounding box center [655, 140] width 8 height 8
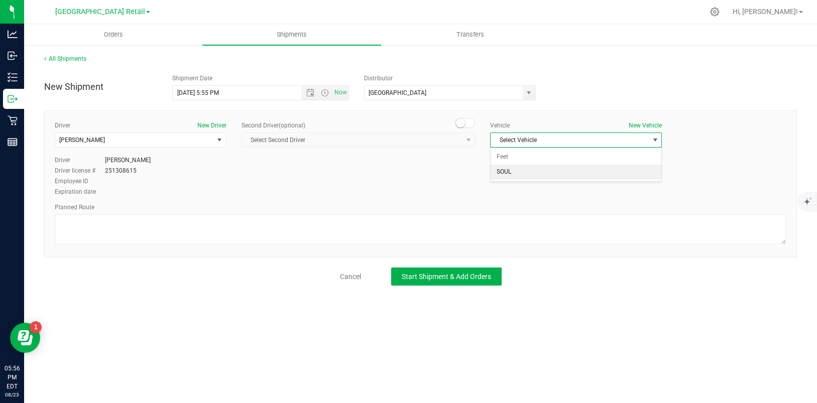
click at [507, 171] on li "SOUL" at bounding box center [575, 172] width 171 height 15
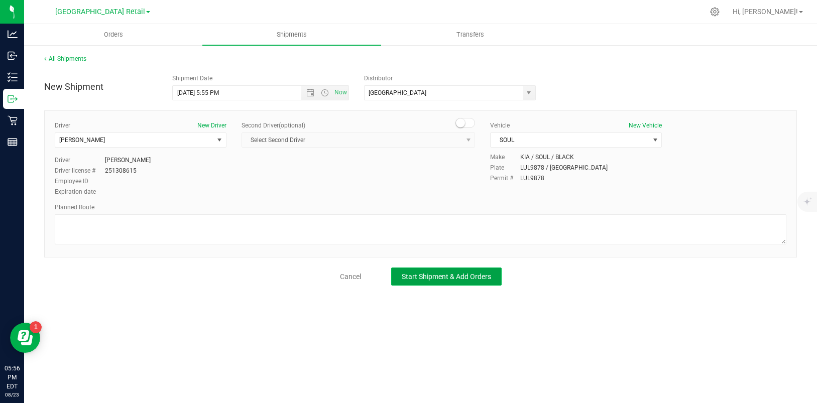
click at [438, 277] on span "Start Shipment & Add Orders" at bounding box center [445, 277] width 89 height 8
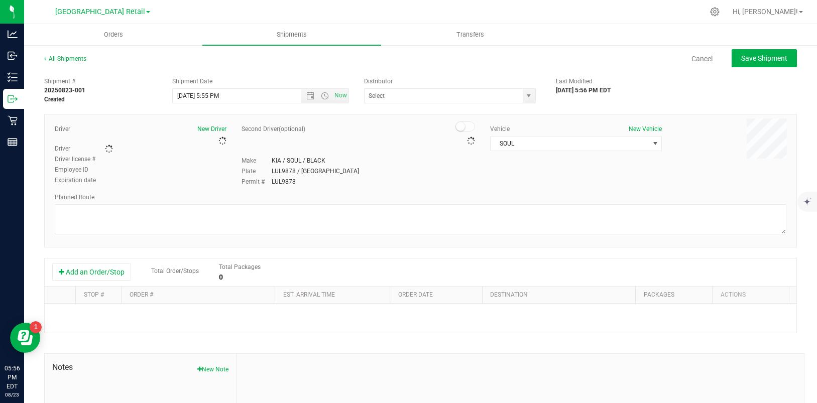
type input "[GEOGRAPHIC_DATA]"
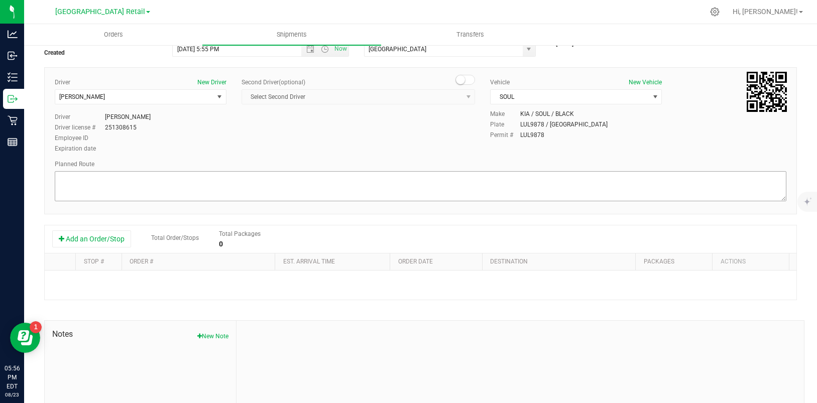
scroll to position [49, 0]
click at [71, 241] on button "Add an Order/Stop" at bounding box center [91, 236] width 79 height 17
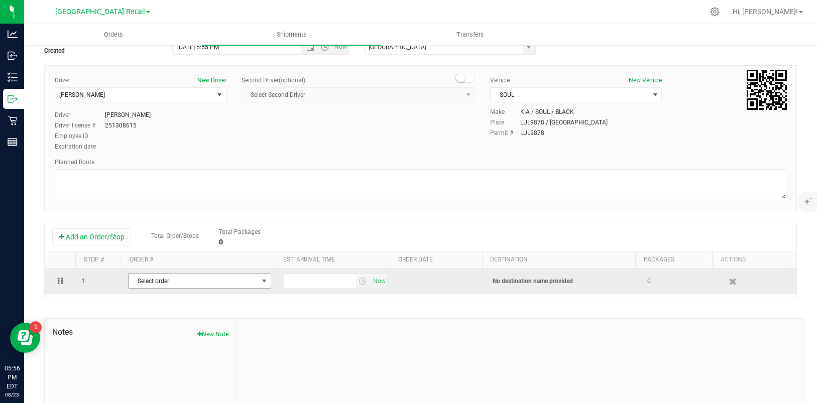
click at [260, 279] on span "select" at bounding box center [264, 281] width 8 height 8
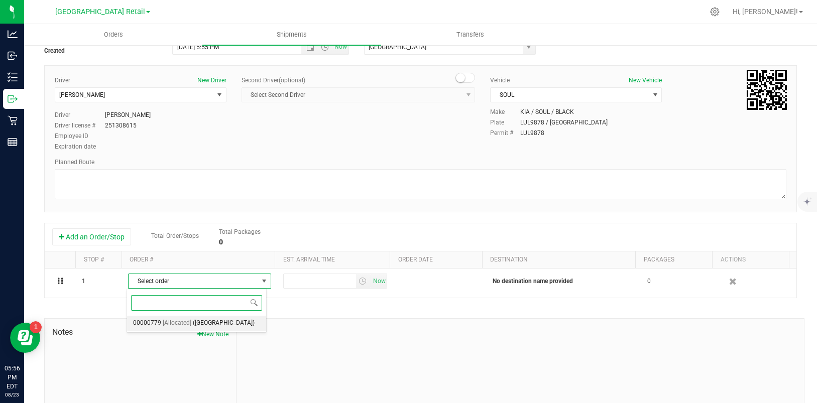
click at [171, 329] on span "[Allocated]" at bounding box center [177, 323] width 29 height 13
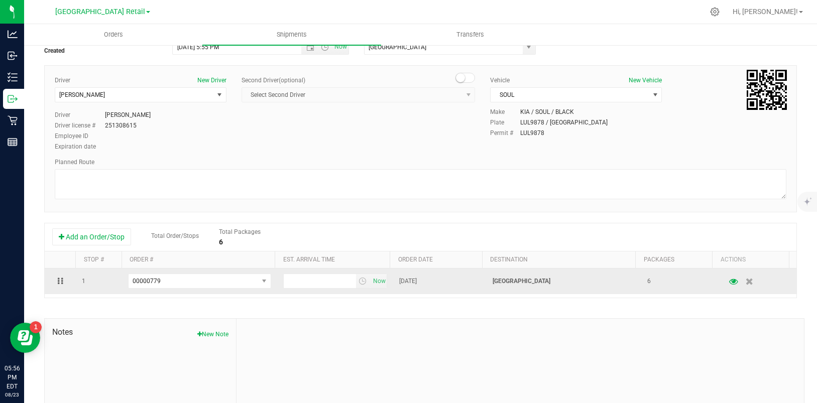
click at [750, 283] on span at bounding box center [757, 282] width 65 height 18
click at [728, 280] on icon "button" at bounding box center [733, 281] width 10 height 7
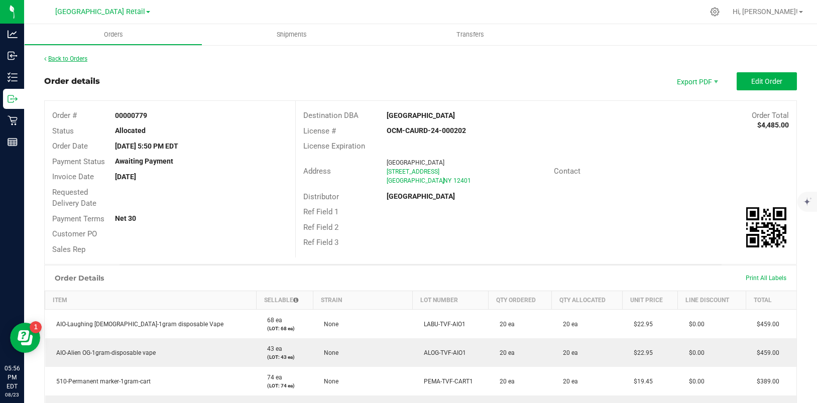
click at [74, 58] on link "Back to Orders" at bounding box center [65, 58] width 43 height 7
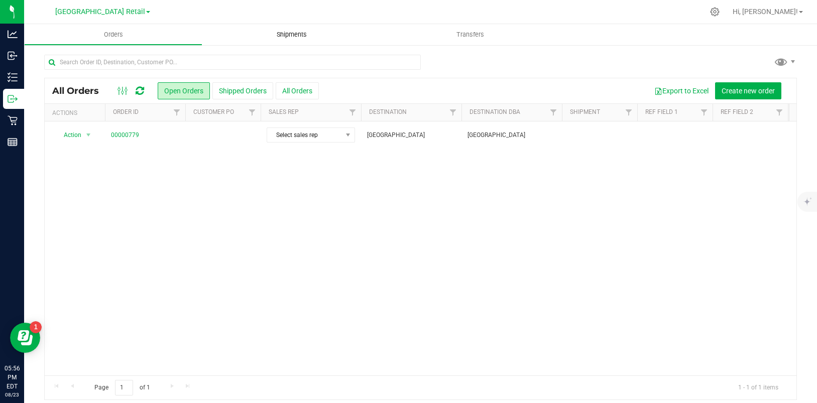
click at [291, 36] on span "Shipments" at bounding box center [291, 34] width 57 height 9
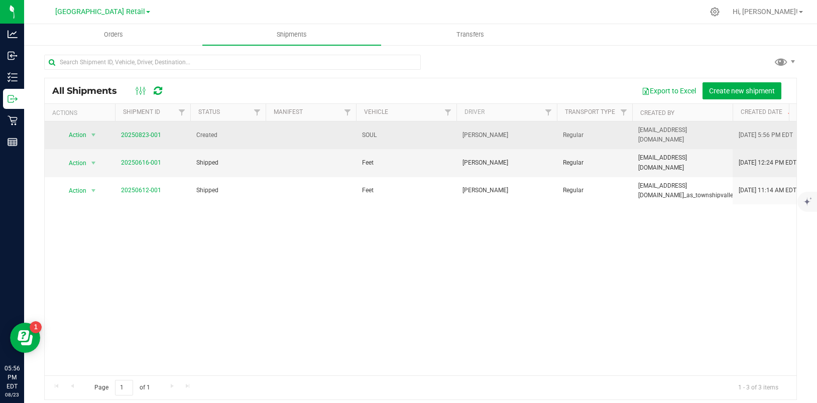
click at [148, 130] on span "20250823-001" at bounding box center [141, 135] width 40 height 10
click at [91, 131] on span "select" at bounding box center [93, 135] width 8 height 8
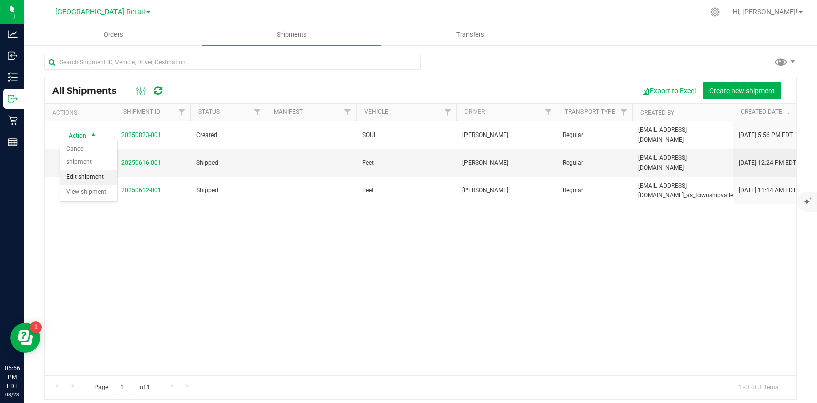
click at [86, 174] on li "Edit shipment" at bounding box center [88, 177] width 57 height 15
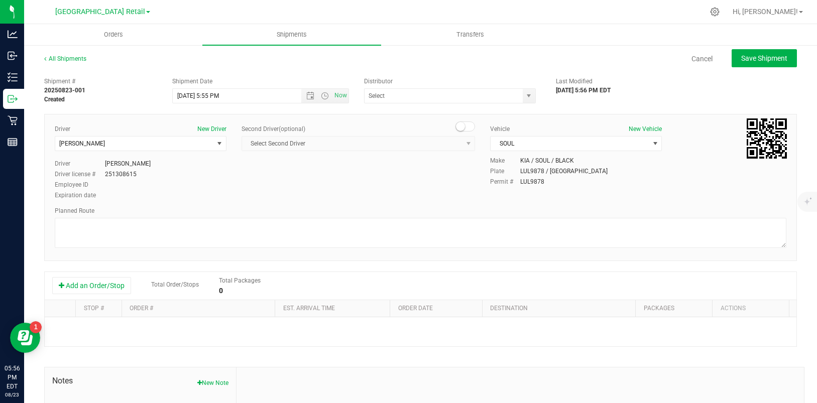
type input "[GEOGRAPHIC_DATA]"
click at [106, 285] on button "Add an Order/Stop" at bounding box center [91, 285] width 79 height 17
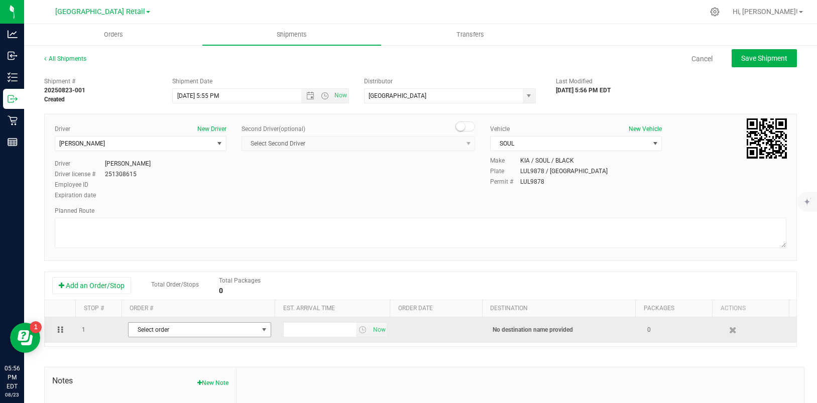
click at [260, 328] on span "select" at bounding box center [264, 330] width 8 height 8
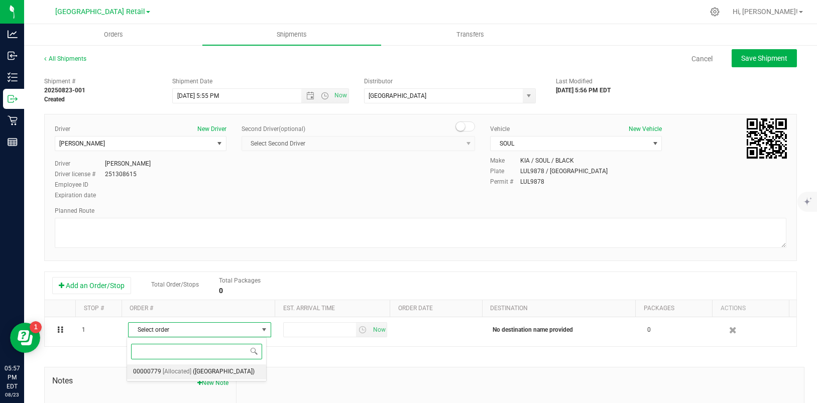
click at [178, 378] on span "[Allocated]" at bounding box center [177, 371] width 29 height 13
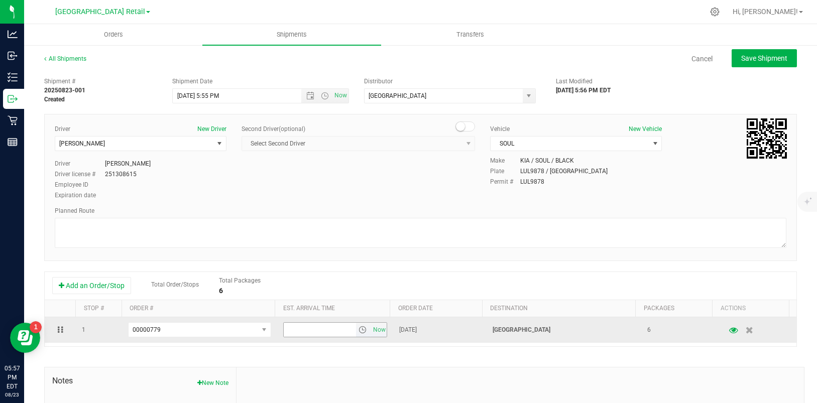
click at [323, 330] on input "text" at bounding box center [320, 330] width 72 height 14
click at [728, 332] on icon "button" at bounding box center [733, 329] width 10 height 7
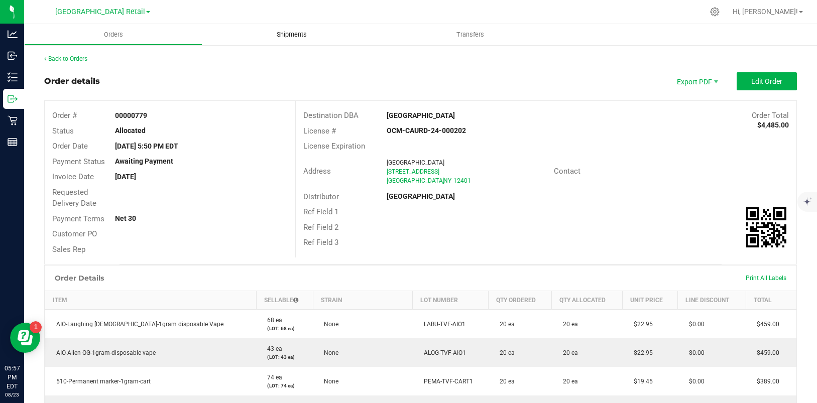
click at [291, 33] on span "Shipments" at bounding box center [291, 34] width 57 height 9
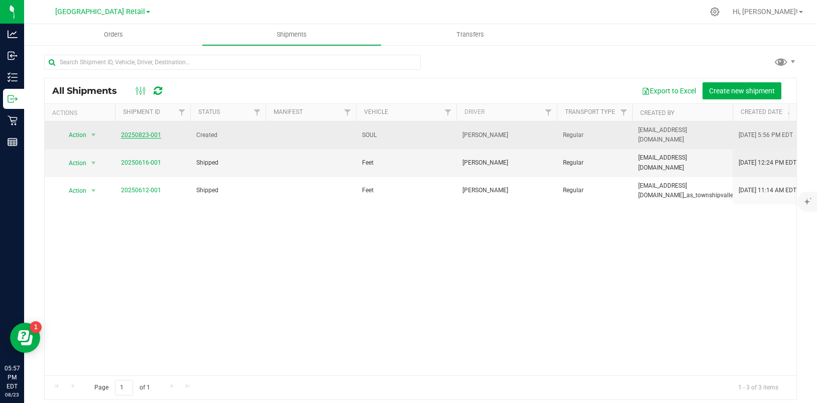
click at [136, 131] on link "20250823-001" at bounding box center [141, 134] width 40 height 7
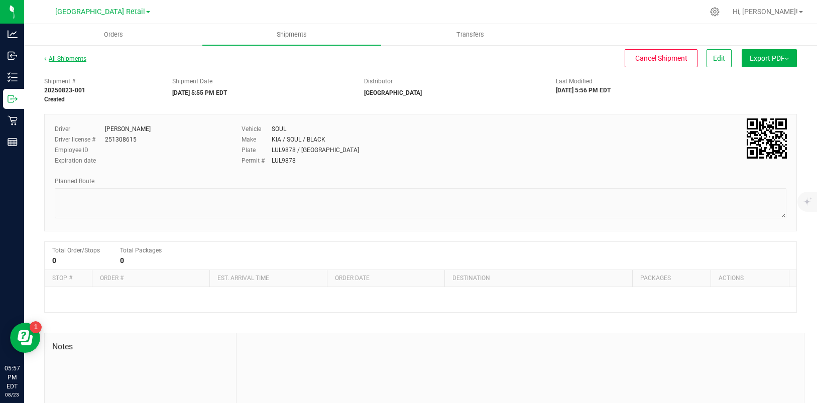
click at [70, 59] on link "All Shipments" at bounding box center [65, 58] width 42 height 7
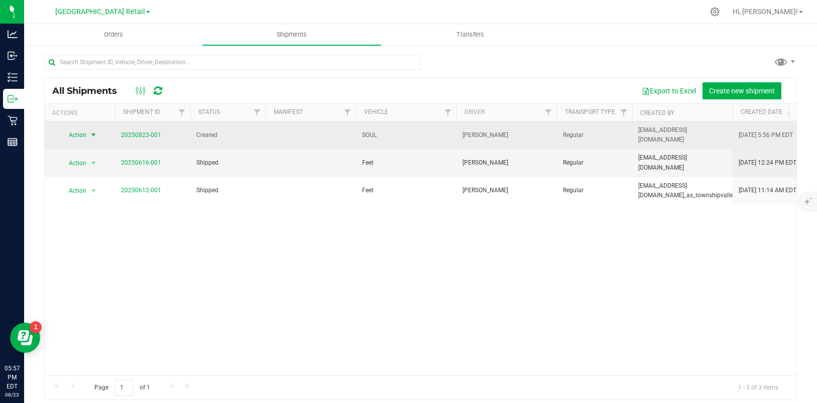
click at [82, 130] on span "Action" at bounding box center [73, 135] width 27 height 14
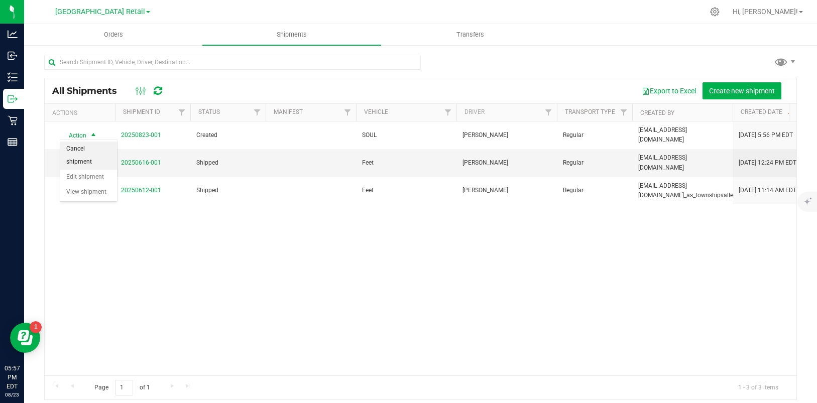
click at [81, 161] on li "Cancel shipment" at bounding box center [88, 156] width 57 height 28
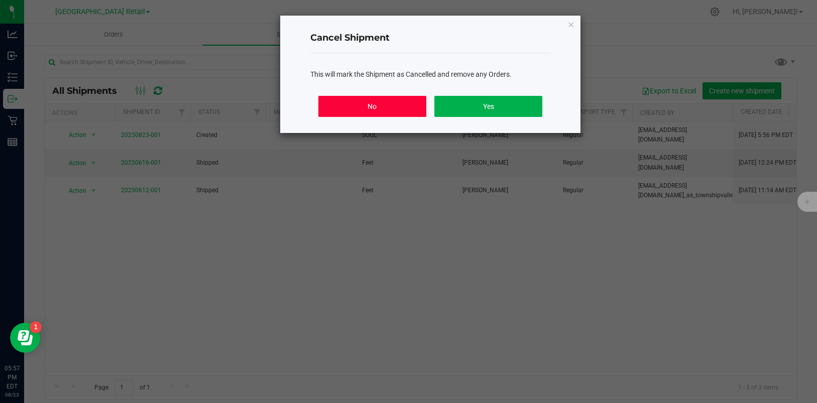
click at [373, 106] on button "No" at bounding box center [372, 106] width 108 height 21
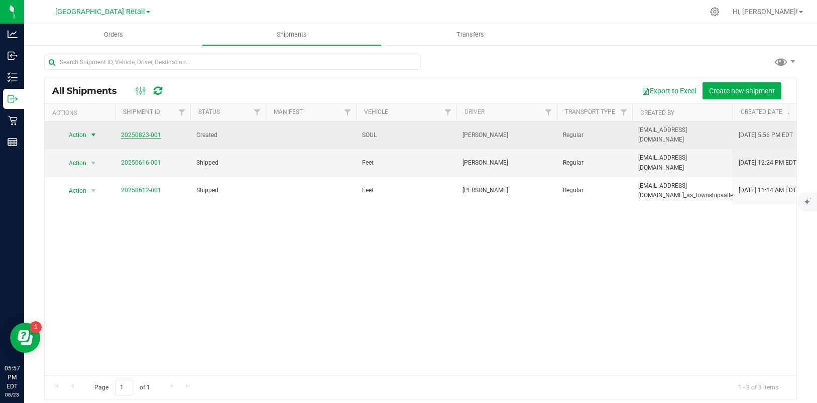
click at [144, 131] on link "20250823-001" at bounding box center [141, 134] width 40 height 7
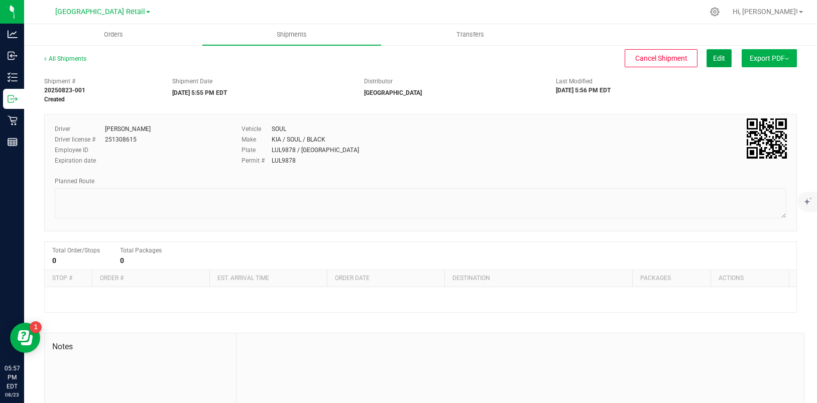
click at [713, 61] on span "Edit" at bounding box center [719, 58] width 12 height 8
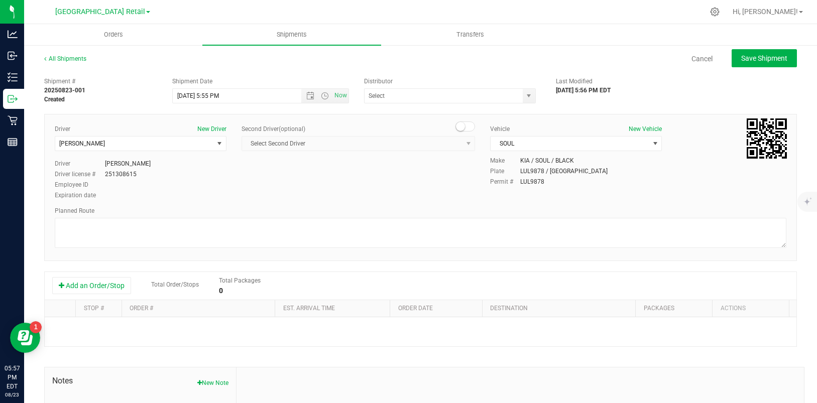
type input "[GEOGRAPHIC_DATA]"
click at [91, 278] on button "Add an Order/Stop" at bounding box center [91, 285] width 79 height 17
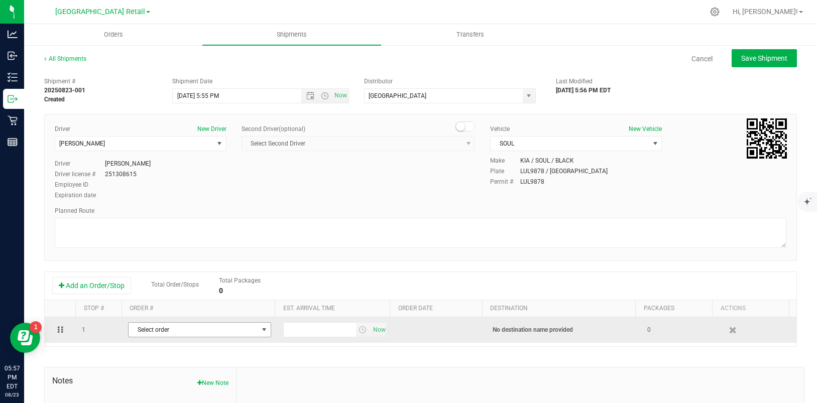
click at [260, 328] on span "select" at bounding box center [264, 330] width 8 height 8
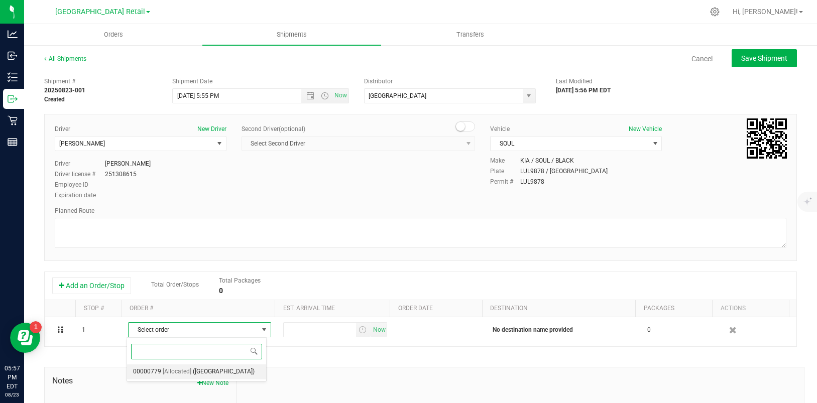
click at [183, 371] on span "[Allocated]" at bounding box center [177, 371] width 29 height 13
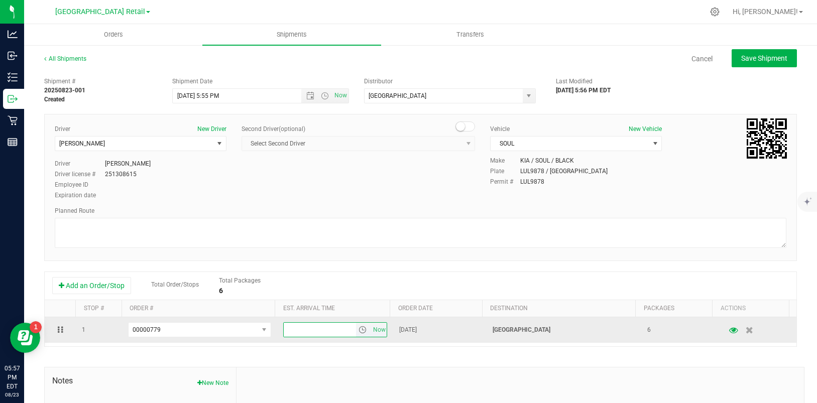
click at [307, 328] on input "text" at bounding box center [320, 330] width 72 height 14
type input "7"
type input "6"
type input "5pm"
click at [724, 335] on button "button" at bounding box center [733, 330] width 18 height 20
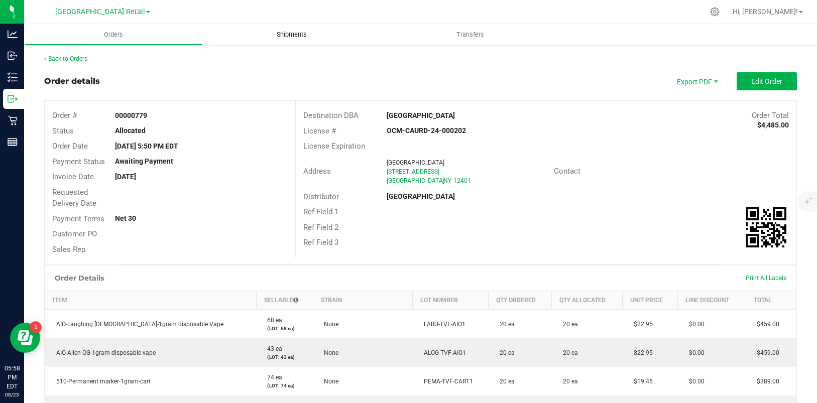
click at [282, 35] on span "Shipments" at bounding box center [291, 34] width 57 height 9
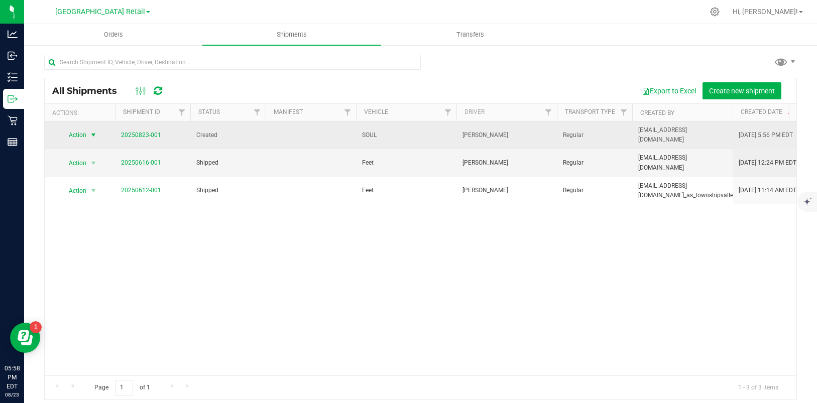
click at [93, 131] on span "select" at bounding box center [93, 135] width 8 height 8
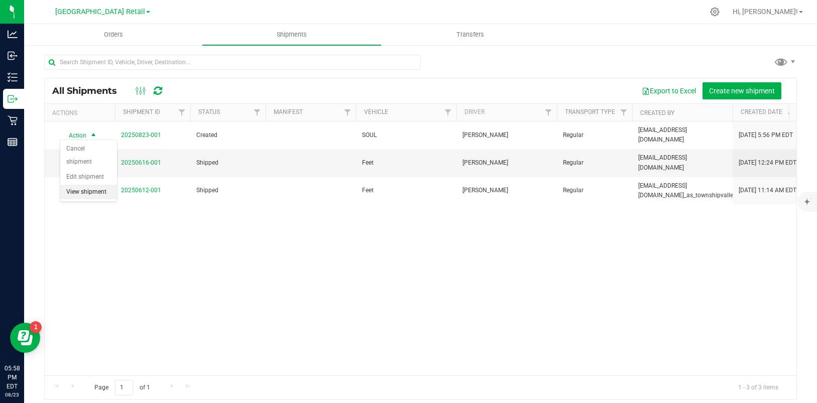
click at [78, 191] on li "View shipment" at bounding box center [88, 192] width 57 height 15
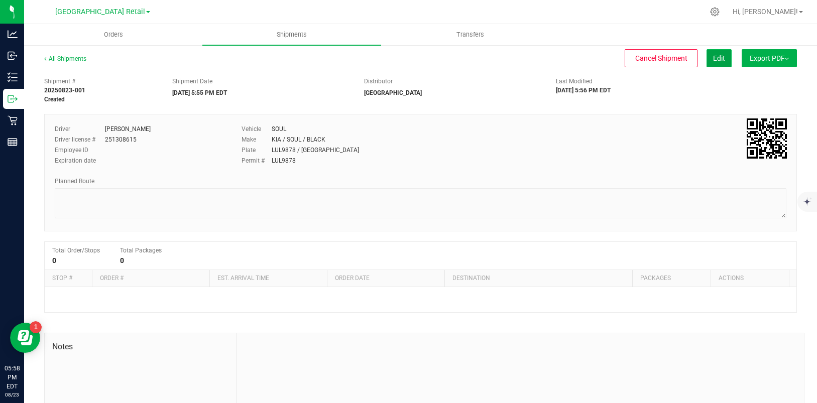
click at [713, 59] on span "Edit" at bounding box center [719, 58] width 12 height 8
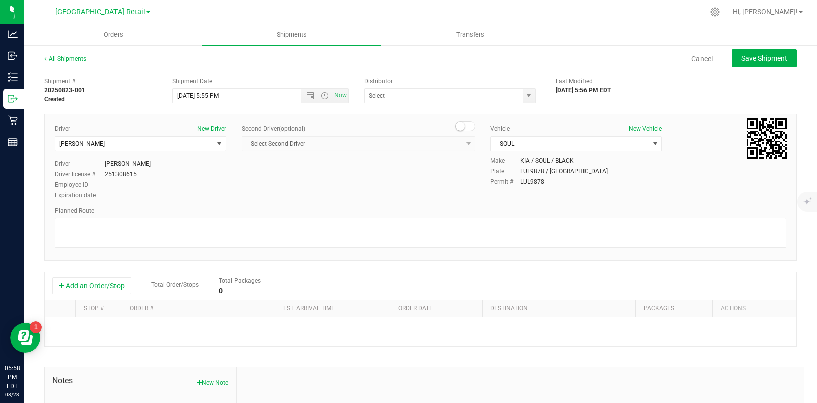
type input "[GEOGRAPHIC_DATA]"
click at [116, 286] on button "Add an Order/Stop" at bounding box center [91, 285] width 79 height 17
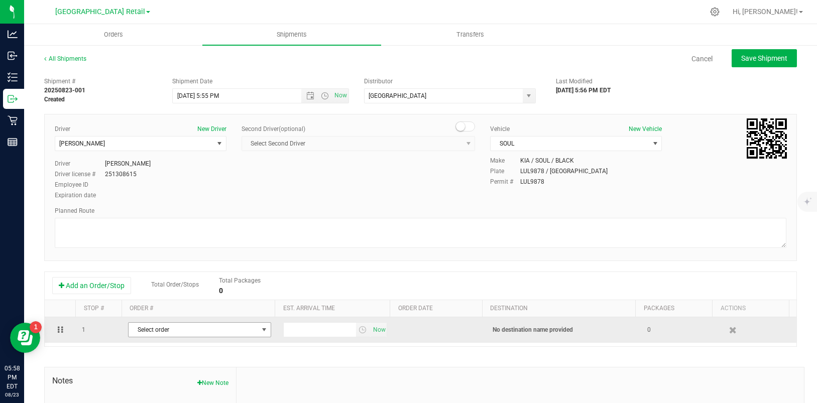
click at [260, 329] on span "select" at bounding box center [264, 330] width 8 height 8
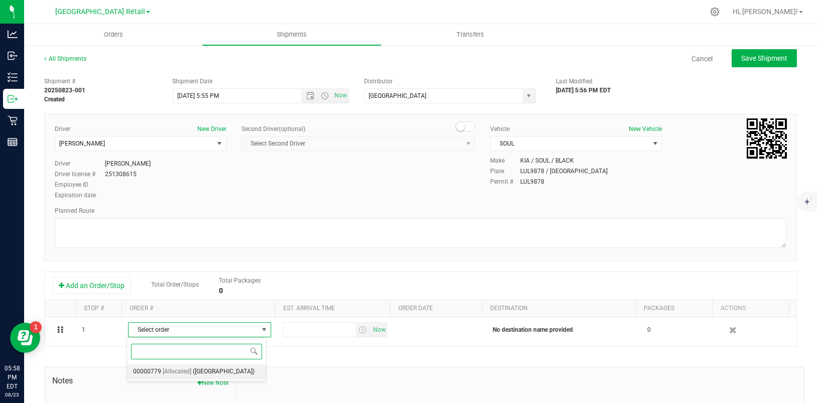
click at [171, 378] on span "[Allocated]" at bounding box center [177, 371] width 29 height 13
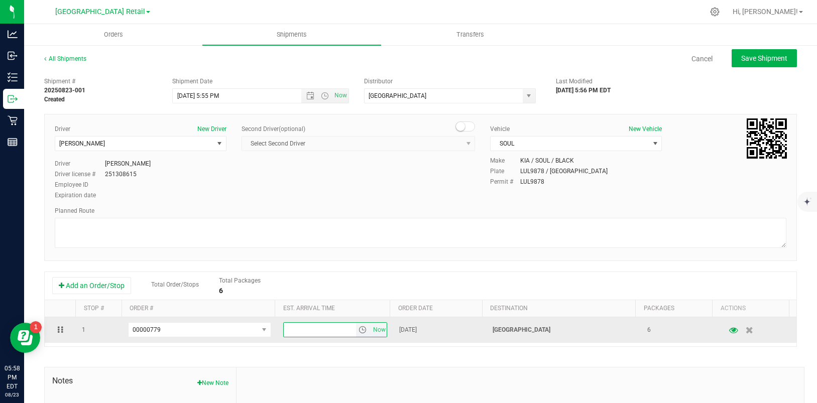
click at [312, 331] on input "text" at bounding box center [320, 330] width 72 height 14
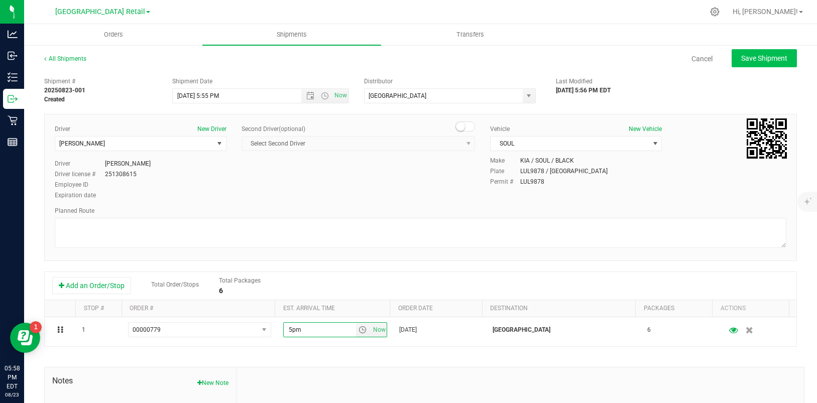
type input "5pm"
click at [747, 52] on button "Save Shipment" at bounding box center [763, 58] width 65 height 18
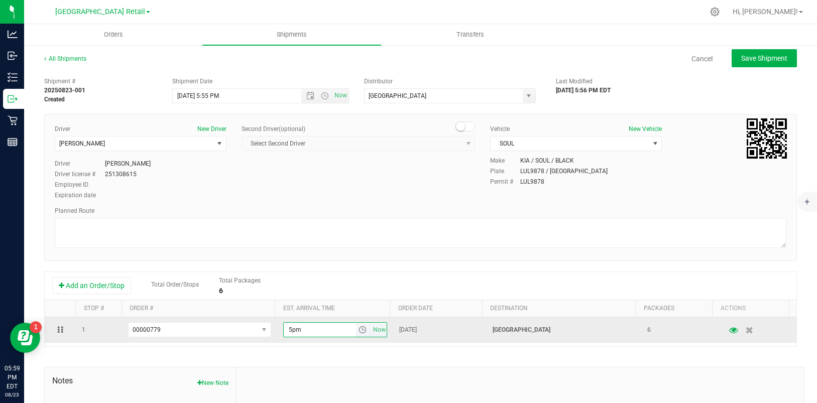
click at [325, 330] on input "5pm" at bounding box center [320, 330] width 72 height 14
click at [58, 328] on icon at bounding box center [59, 330] width 2 height 6
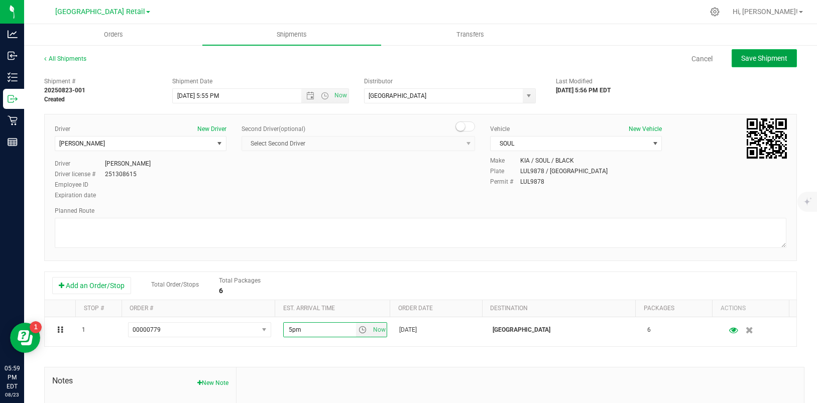
click at [741, 60] on span "Save Shipment" at bounding box center [764, 58] width 46 height 8
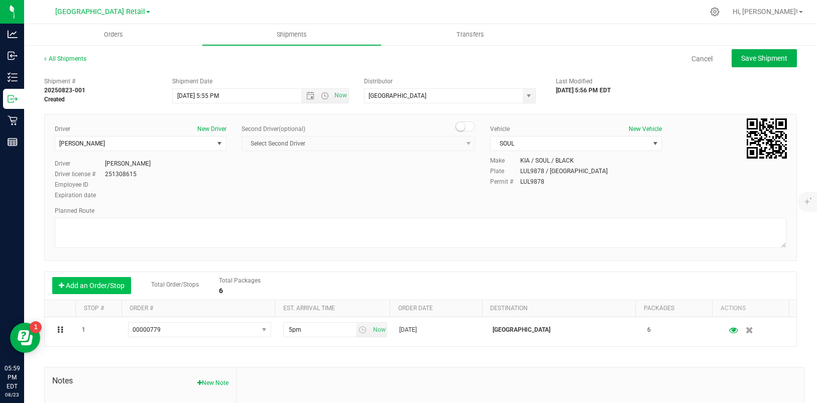
click at [92, 289] on button "Add an Order/Stop" at bounding box center [91, 285] width 79 height 17
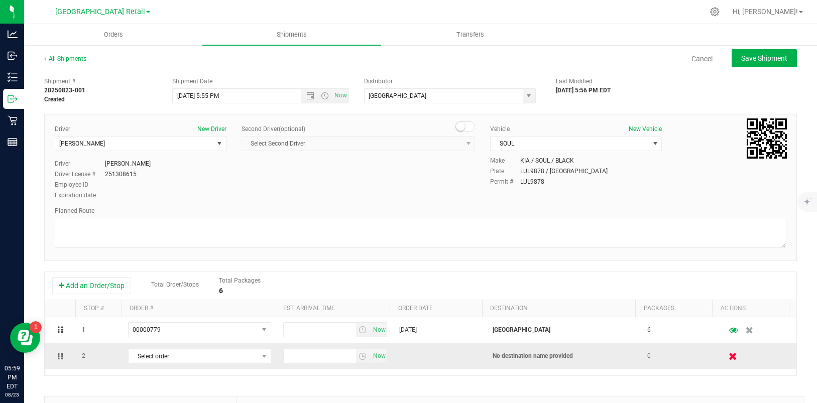
click at [728, 357] on icon "button" at bounding box center [732, 356] width 9 height 8
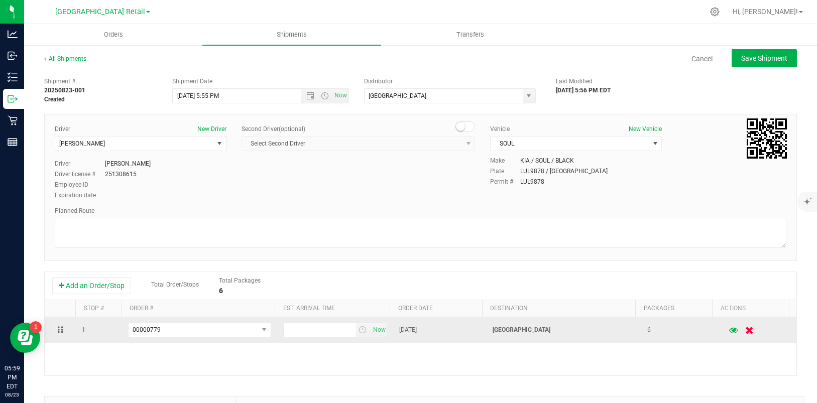
click at [745, 328] on icon "button" at bounding box center [749, 330] width 9 height 8
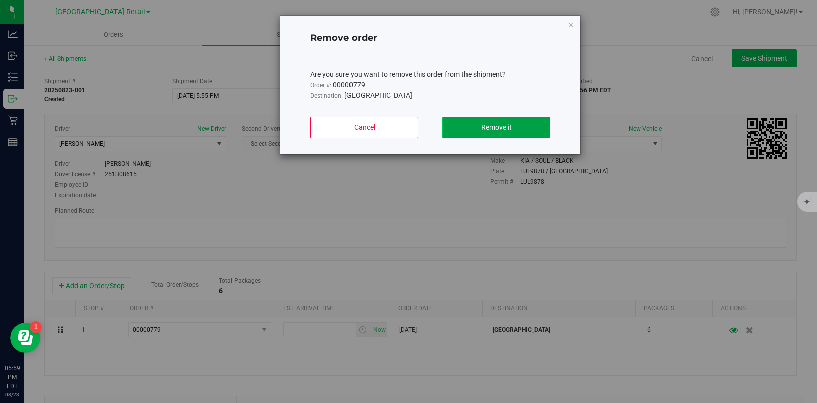
click at [485, 128] on span "Remove it" at bounding box center [496, 127] width 31 height 8
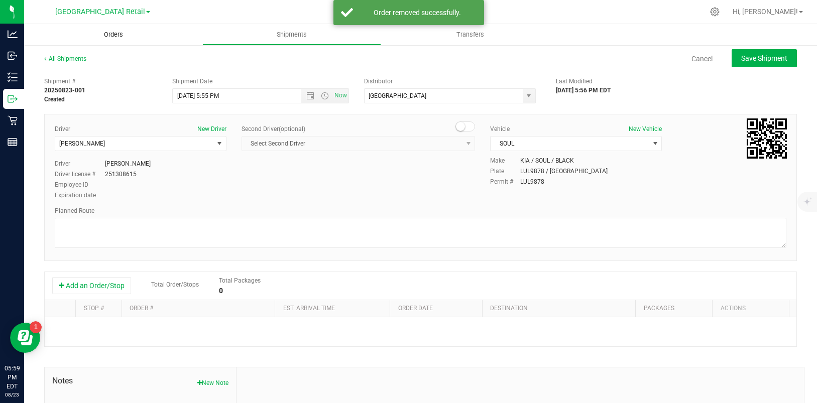
click at [113, 34] on span "Orders" at bounding box center [113, 34] width 46 height 9
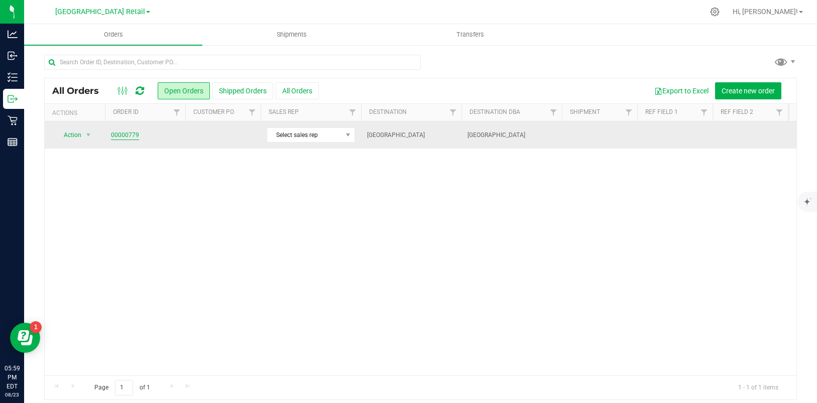
click at [126, 134] on link "00000779" at bounding box center [125, 135] width 28 height 10
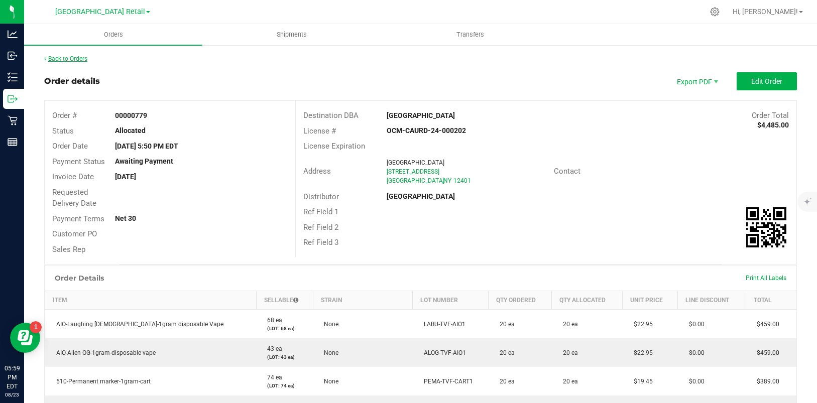
click at [81, 59] on link "Back to Orders" at bounding box center [65, 58] width 43 height 7
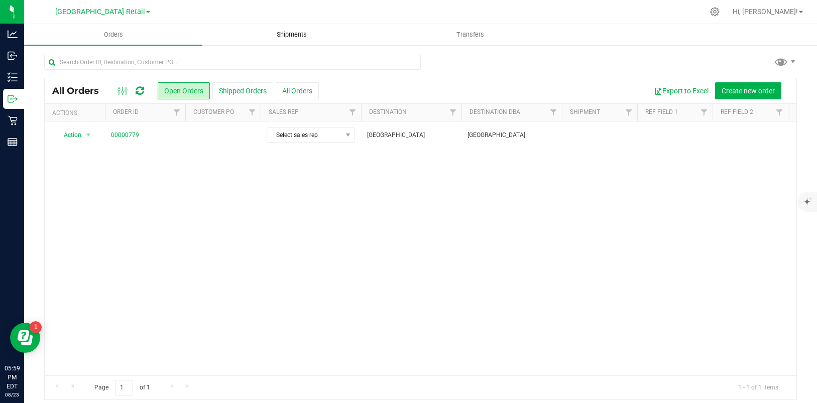
click at [289, 32] on span "Shipments" at bounding box center [291, 34] width 57 height 9
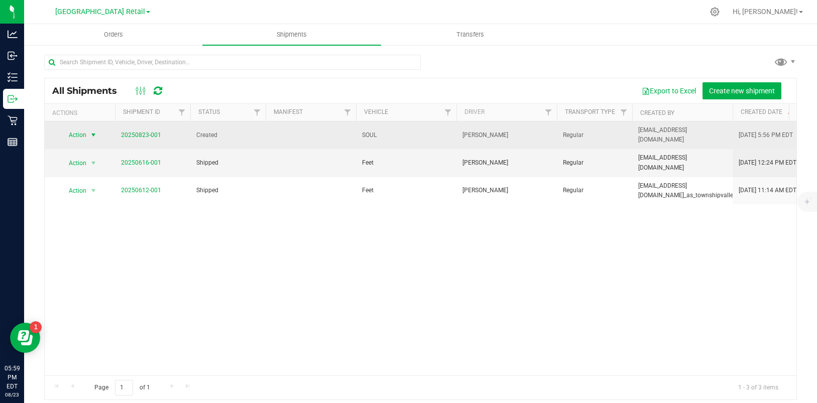
click at [95, 132] on span "select" at bounding box center [93, 135] width 8 height 8
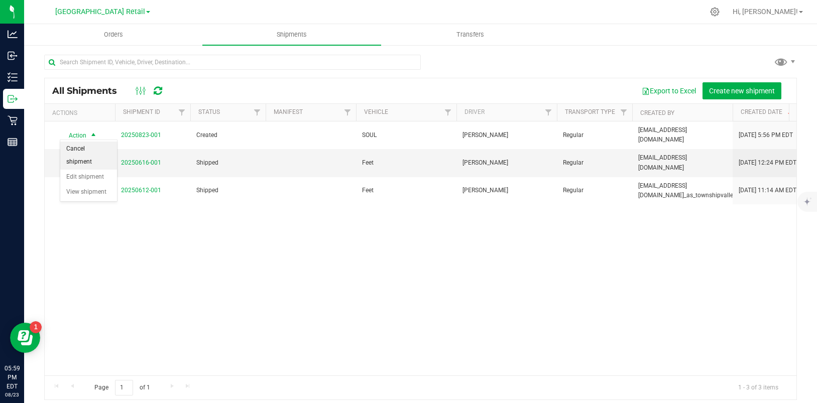
click at [77, 163] on li "Cancel shipment" at bounding box center [88, 156] width 57 height 28
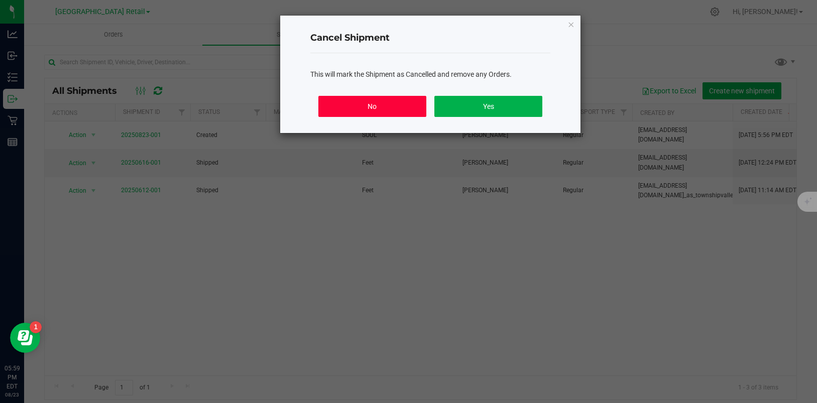
click at [395, 105] on button "No" at bounding box center [372, 106] width 108 height 21
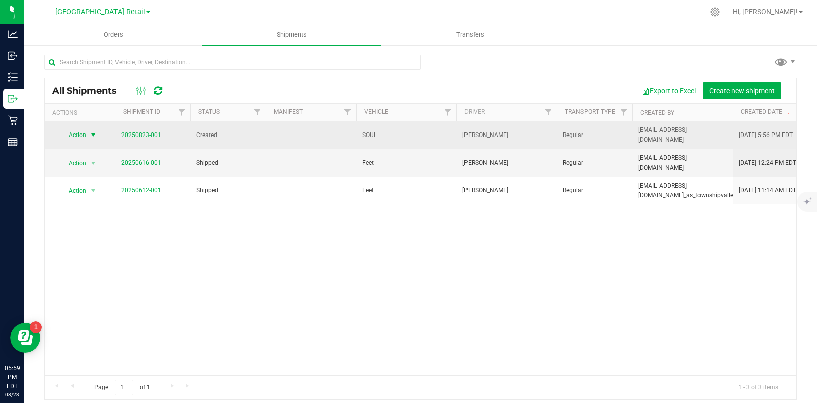
click at [90, 132] on span "select" at bounding box center [93, 135] width 8 height 8
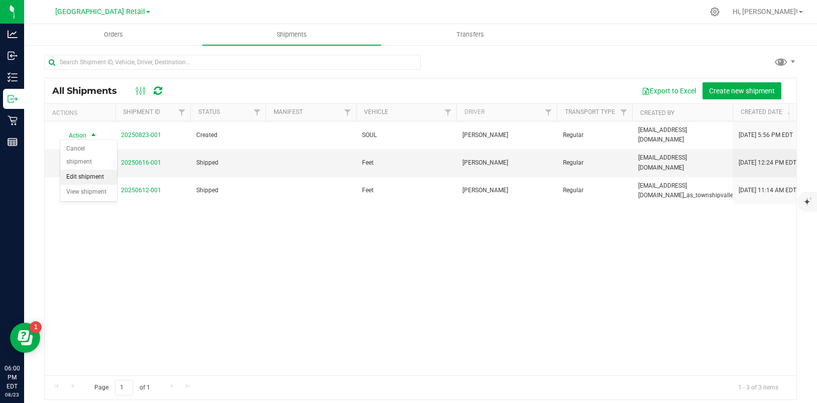
click at [78, 171] on li "Edit shipment" at bounding box center [88, 177] width 57 height 15
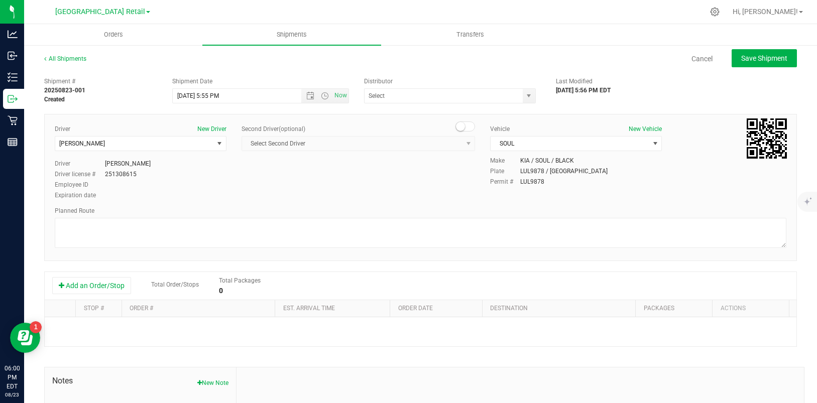
type input "[GEOGRAPHIC_DATA]"
click at [86, 284] on button "Add an Order/Stop" at bounding box center [91, 285] width 79 height 17
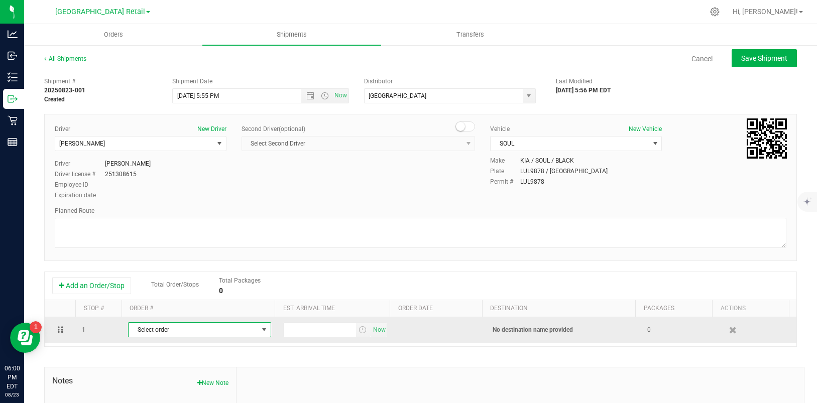
click at [262, 331] on span "select" at bounding box center [264, 330] width 8 height 8
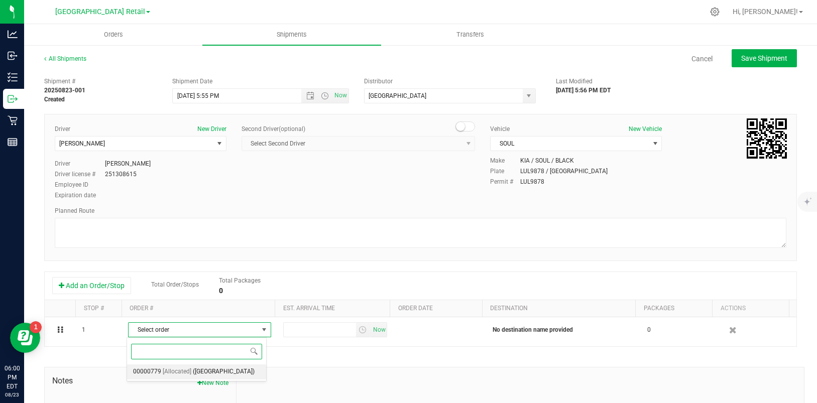
click at [174, 376] on span "[Allocated]" at bounding box center [177, 371] width 29 height 13
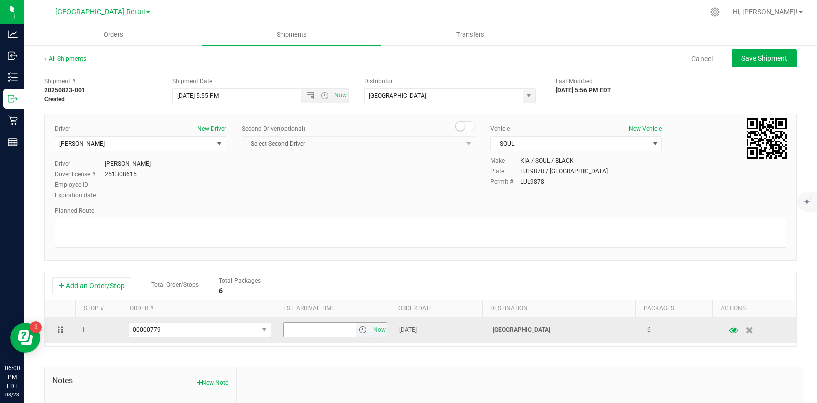
click at [314, 328] on input "text" at bounding box center [320, 330] width 72 height 14
type input "5"
click at [371, 331] on span "Now" at bounding box center [378, 330] width 17 height 15
click at [769, 335] on span at bounding box center [757, 330] width 65 height 18
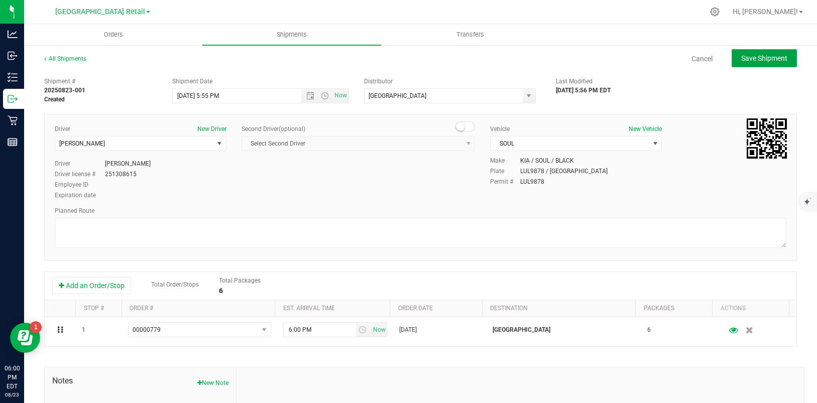
click at [737, 52] on button "Save Shipment" at bounding box center [763, 58] width 65 height 18
type input "[DATE] 9:55 PM"
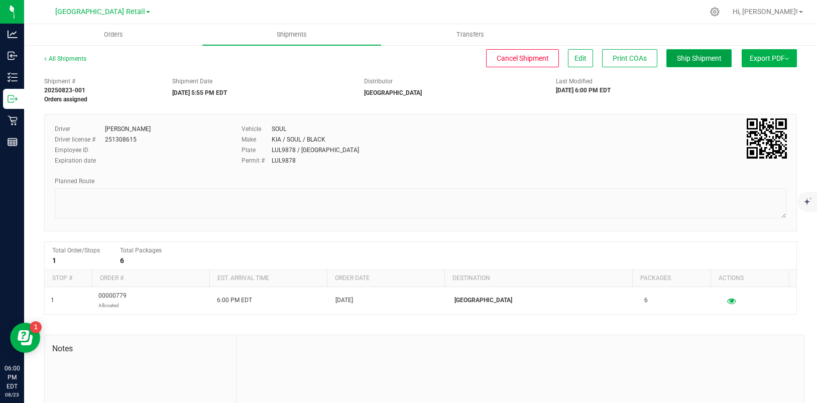
click at [690, 57] on span "Ship Shipment" at bounding box center [699, 58] width 45 height 8
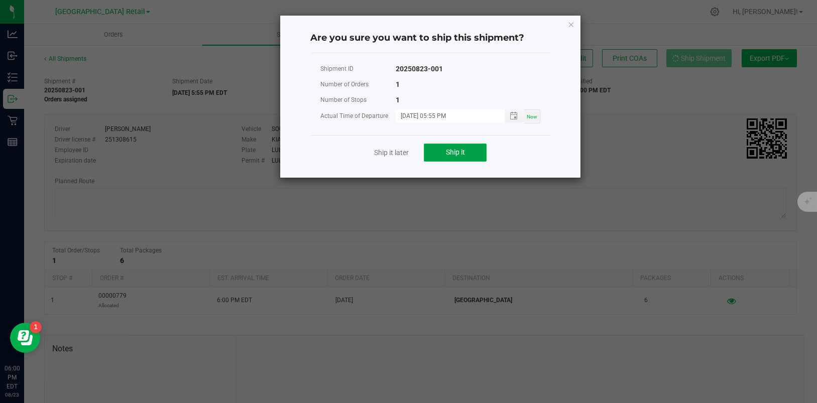
click at [462, 151] on span "Ship it" at bounding box center [455, 152] width 19 height 8
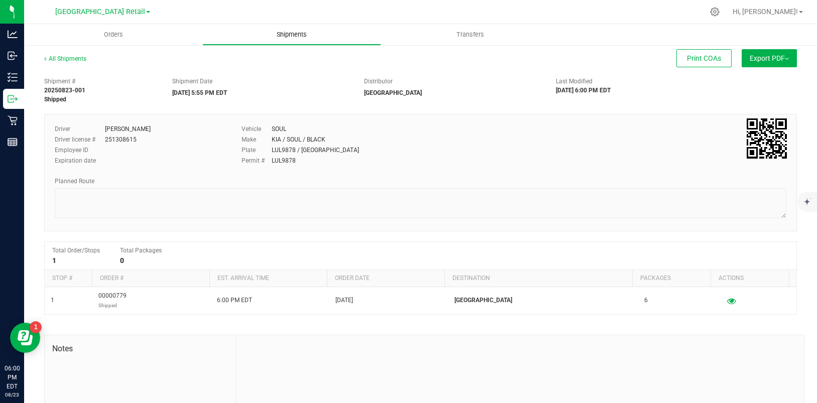
click at [293, 33] on span "Shipments" at bounding box center [291, 34] width 57 height 9
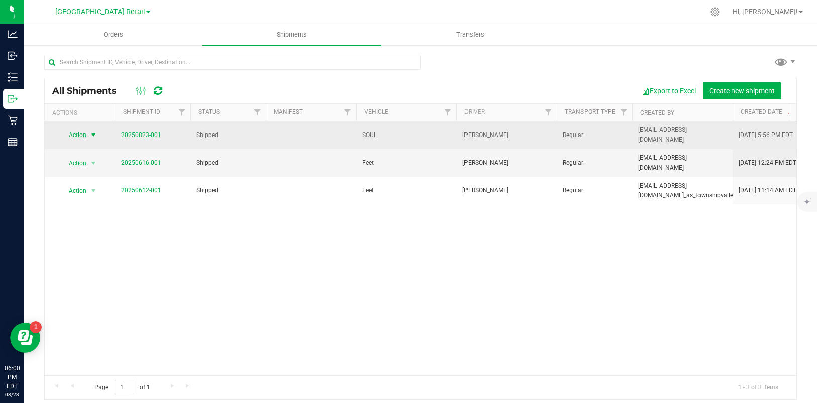
click at [88, 131] on span "select" at bounding box center [93, 135] width 13 height 14
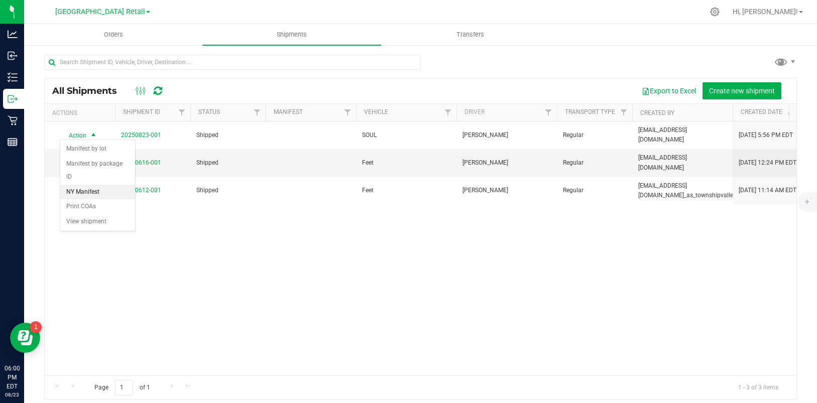
click at [82, 185] on li "NY Manifest" at bounding box center [97, 192] width 75 height 15
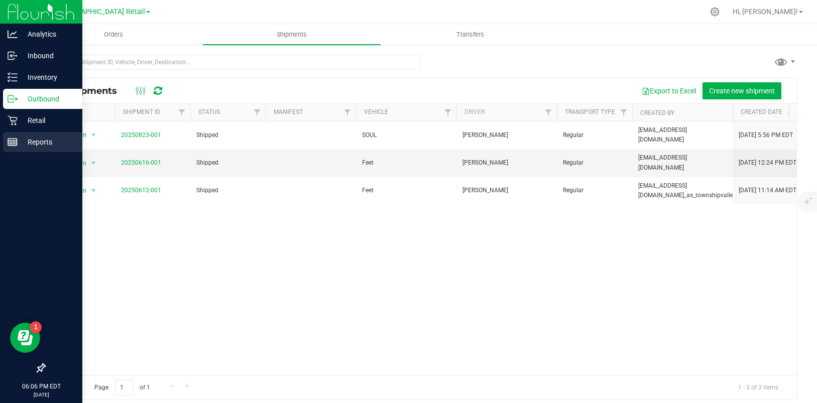
click at [14, 139] on icon at bounding box center [13, 142] width 10 height 10
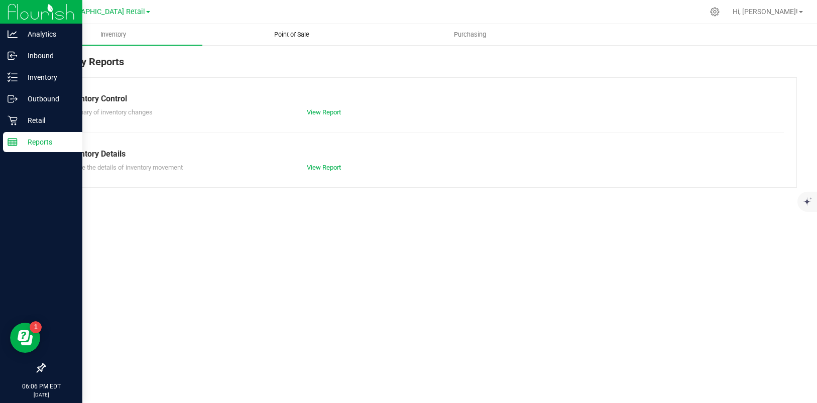
click at [287, 32] on span "Point of Sale" at bounding box center [291, 34] width 62 height 9
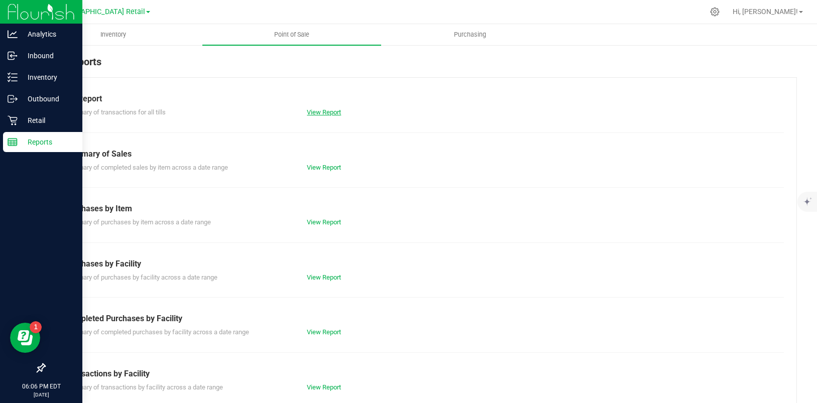
click at [314, 110] on link "View Report" at bounding box center [324, 112] width 34 height 8
